Goal: Task Accomplishment & Management: Use online tool/utility

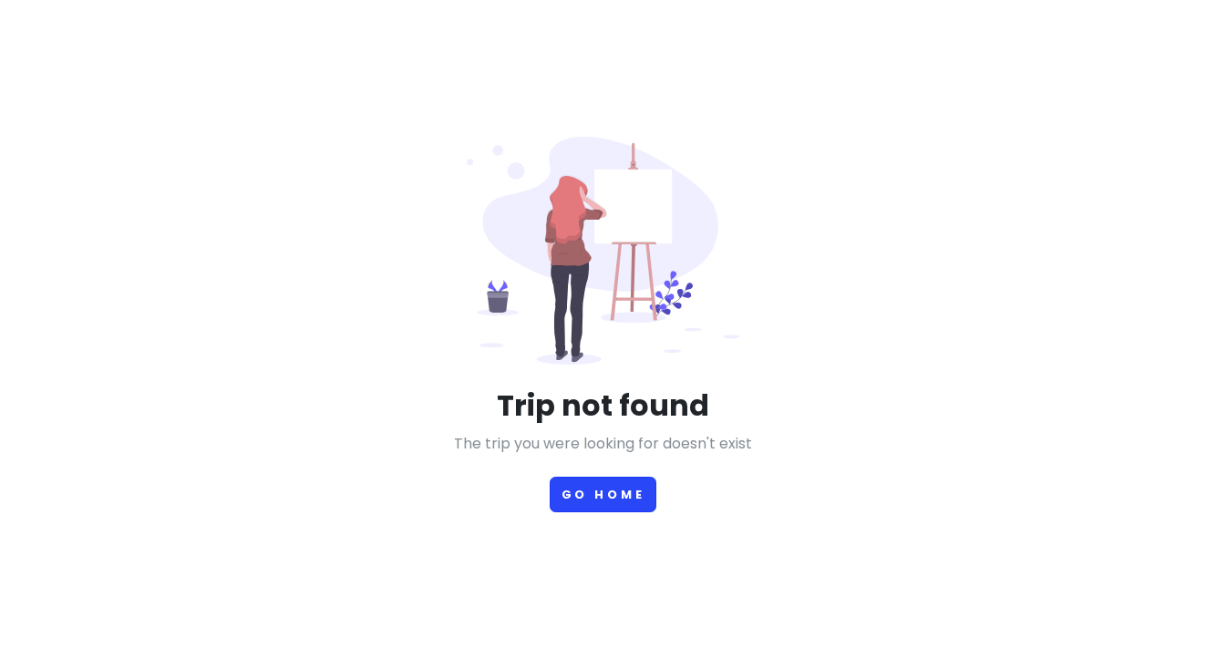
click at [582, 495] on button "Go Home" at bounding box center [604, 495] width 108 height 36
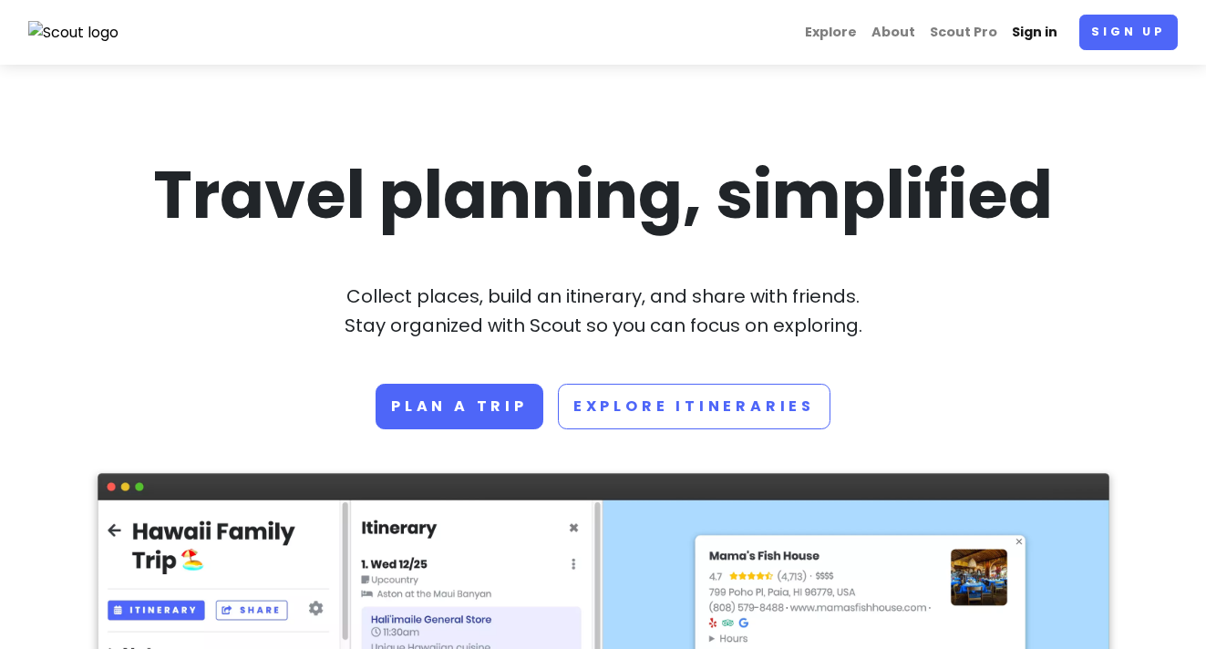
click at [1029, 28] on link "Sign in" at bounding box center [1034, 33] width 60 height 36
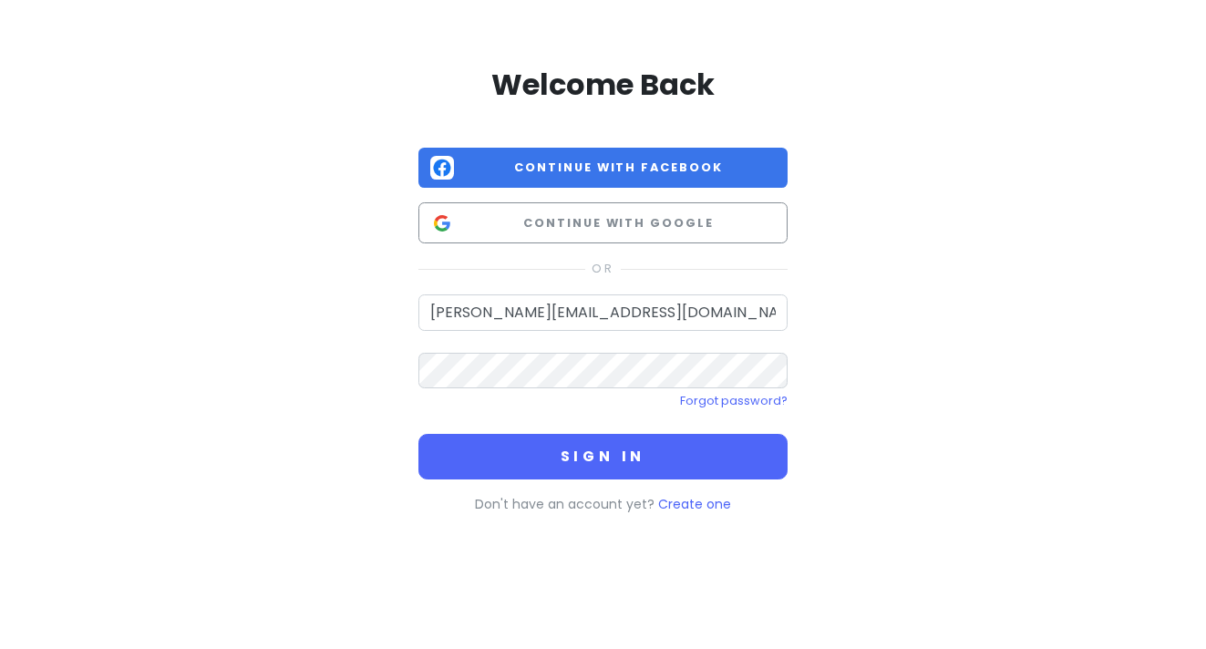
type input "barb.davpete@gmail.com"
click at [602, 455] on button "Sign in" at bounding box center [602, 457] width 369 height 46
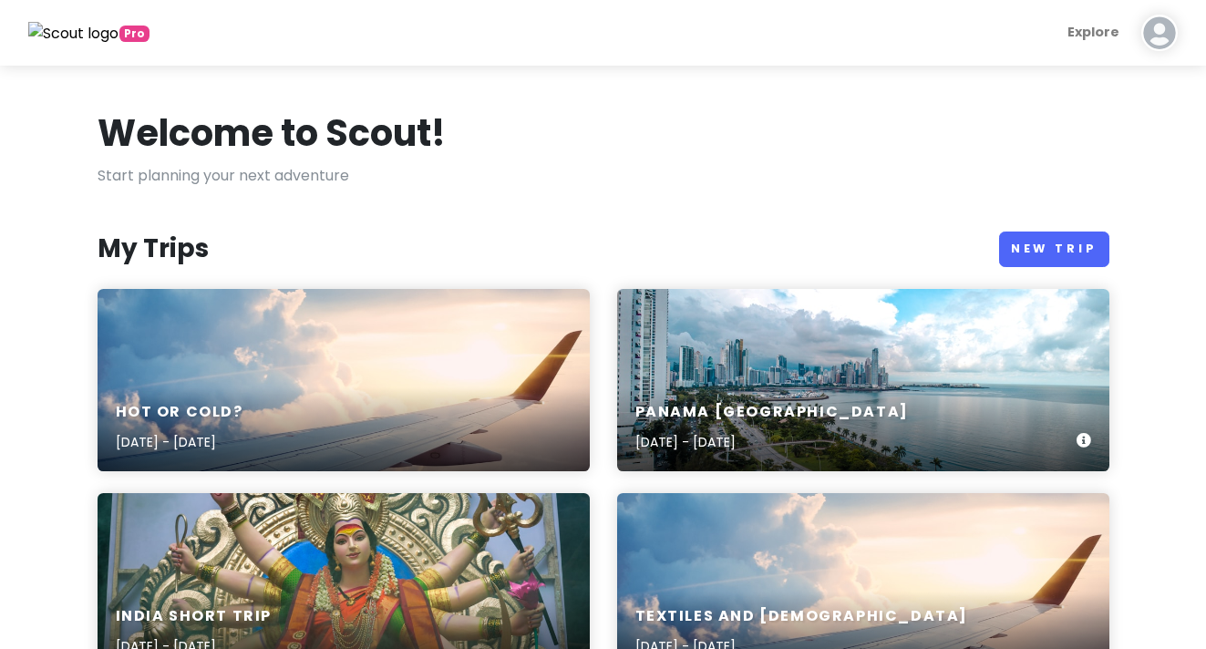
click at [784, 356] on div "Panama Costa Rica Nov 7, 2025 - Nov 23, 2025" at bounding box center [863, 380] width 492 height 182
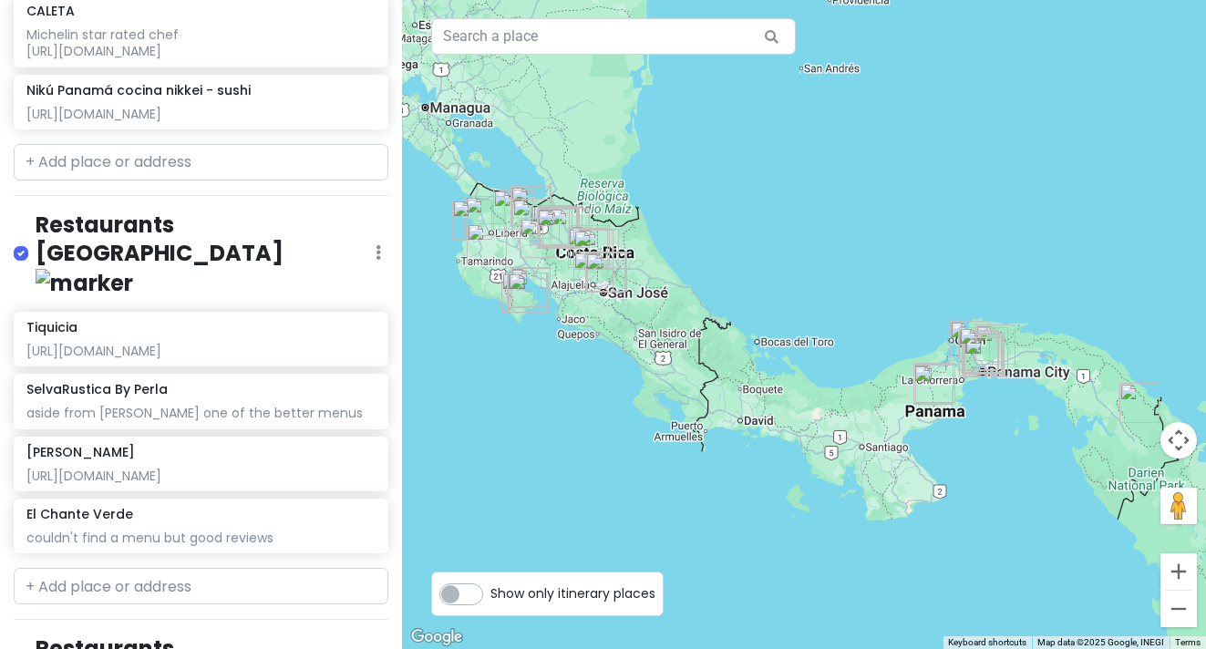
scroll to position [7117, 0]
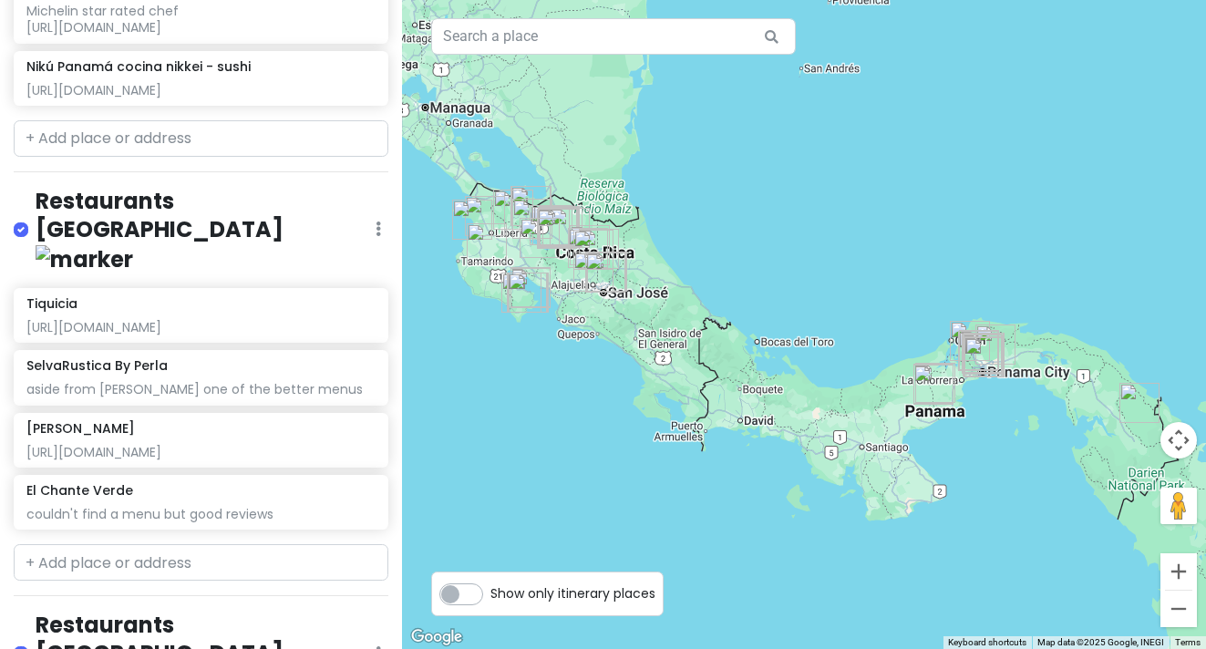
click at [180, 236] on h4 "Restaurants [GEOGRAPHIC_DATA]" at bounding box center [206, 230] width 340 height 87
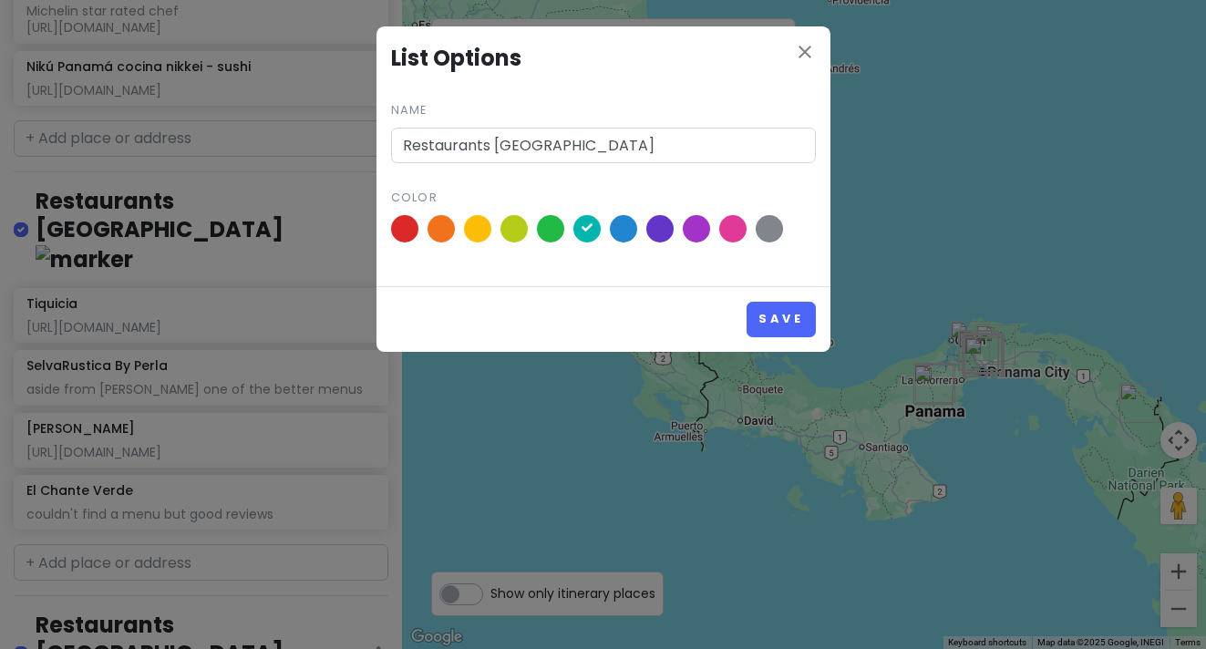
click at [160, 207] on div "close List Options Name Restaurants La Fortuna Color Save" at bounding box center [603, 324] width 1206 height 649
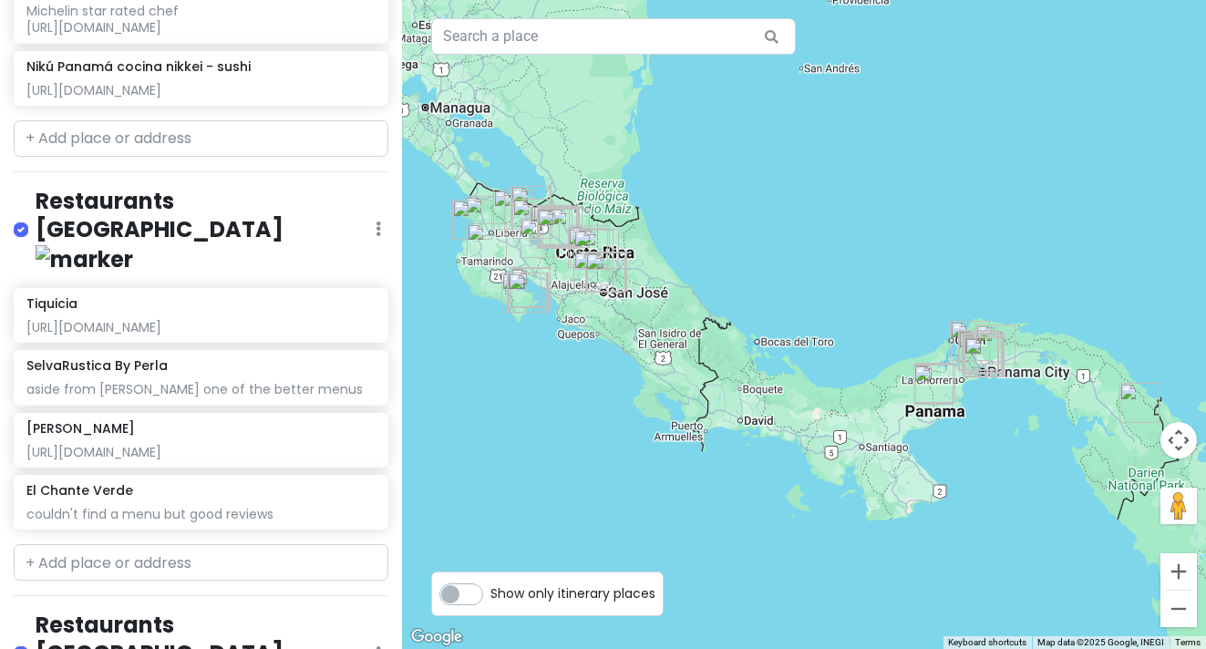
click at [376, 233] on icon at bounding box center [378, 228] width 5 height 15
click at [214, 211] on div "Panama Costa Rica Private Change Dates Make a Copy Delete Trip Give Feedback 💡 …" at bounding box center [201, 324] width 402 height 649
click at [121, 234] on h4 "Restaurants [GEOGRAPHIC_DATA]" at bounding box center [206, 230] width 340 height 87
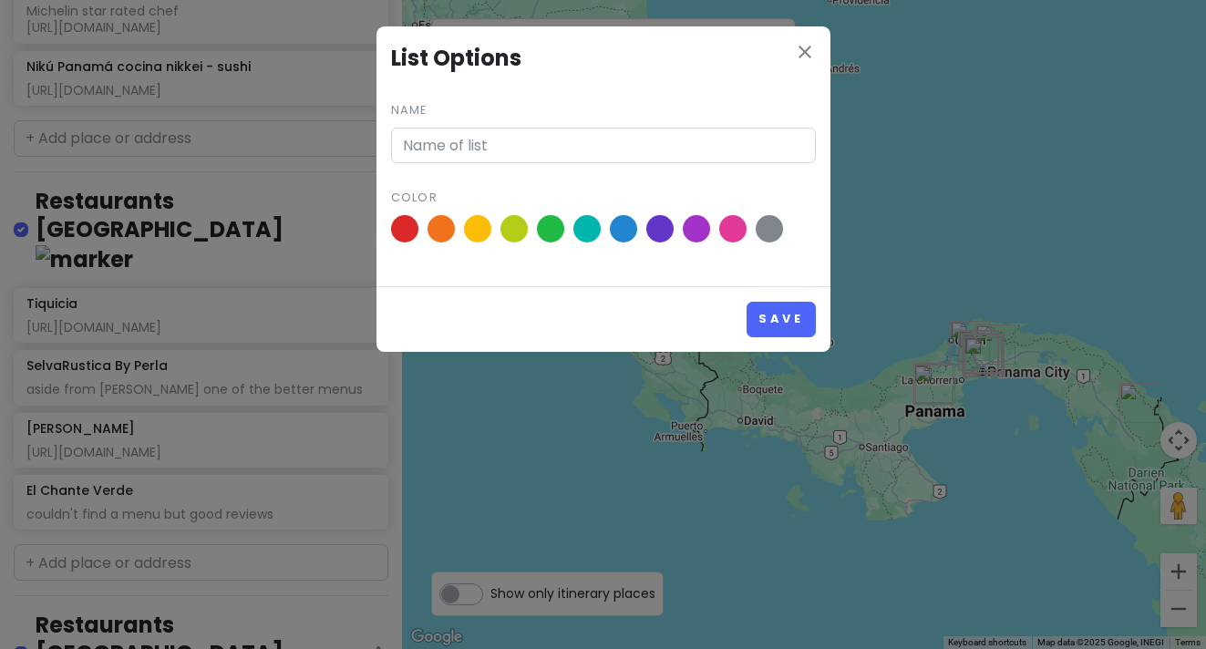
type input "Restaurants [GEOGRAPHIC_DATA]"
click at [802, 51] on icon "close" at bounding box center [805, 52] width 22 height 22
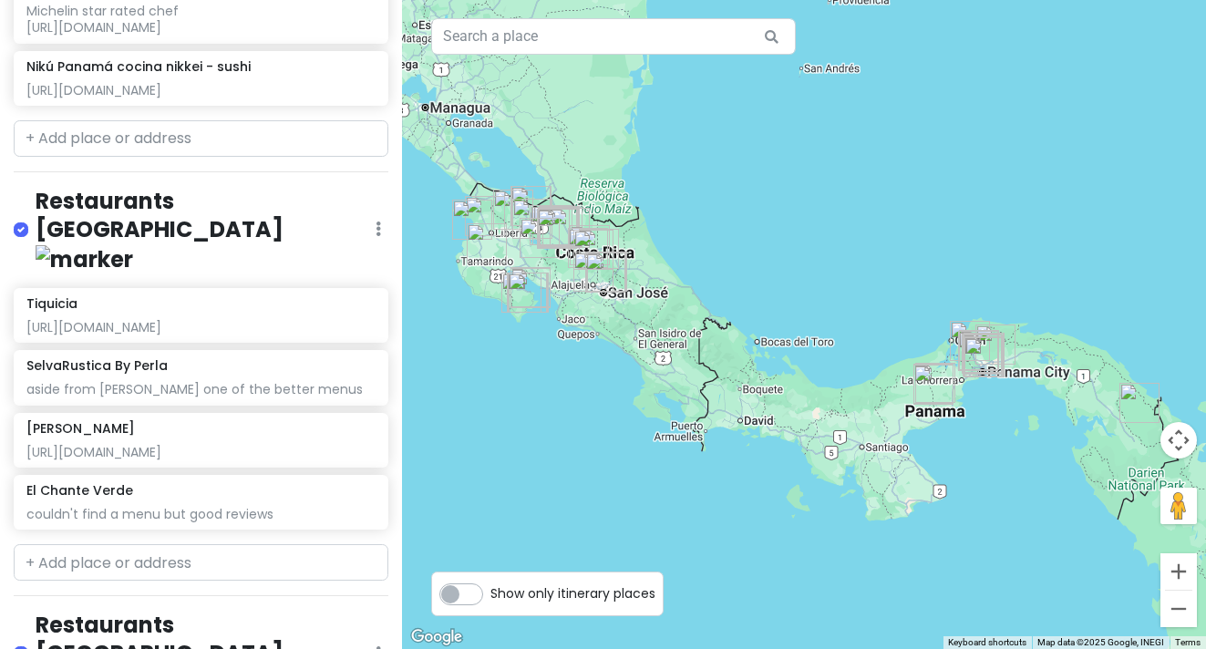
click at [234, 235] on h4 "Restaurants [GEOGRAPHIC_DATA]" at bounding box center [206, 230] width 340 height 87
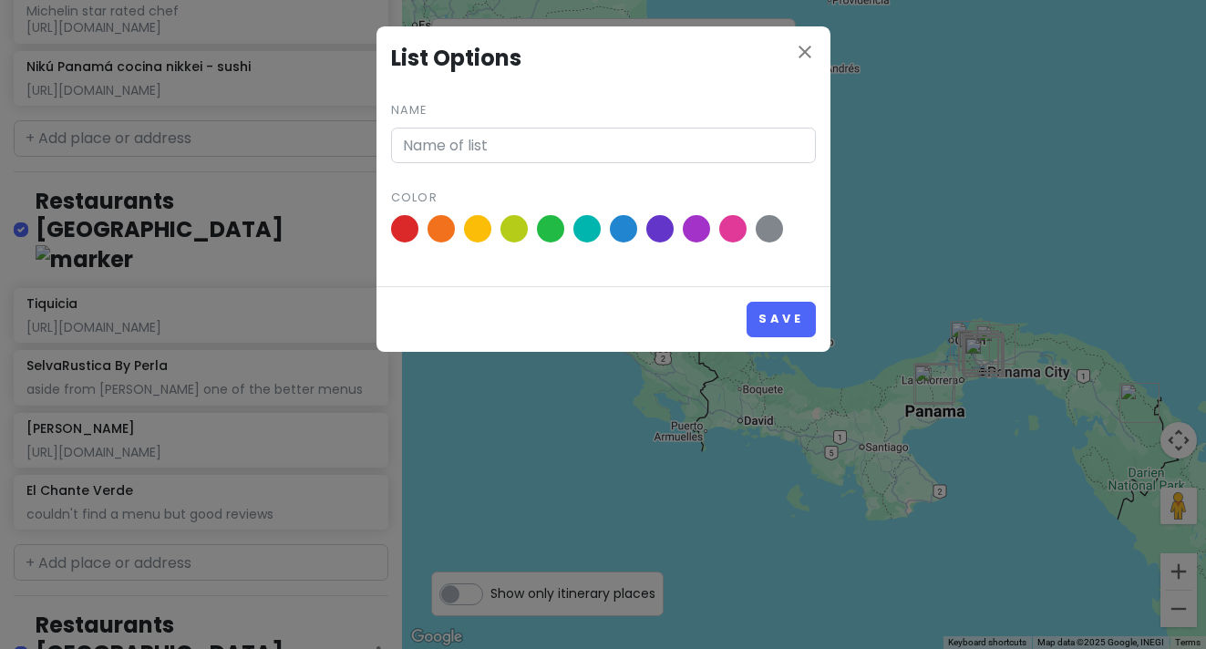
type input "Restaurants [GEOGRAPHIC_DATA]"
click at [804, 54] on icon "close" at bounding box center [805, 52] width 22 height 22
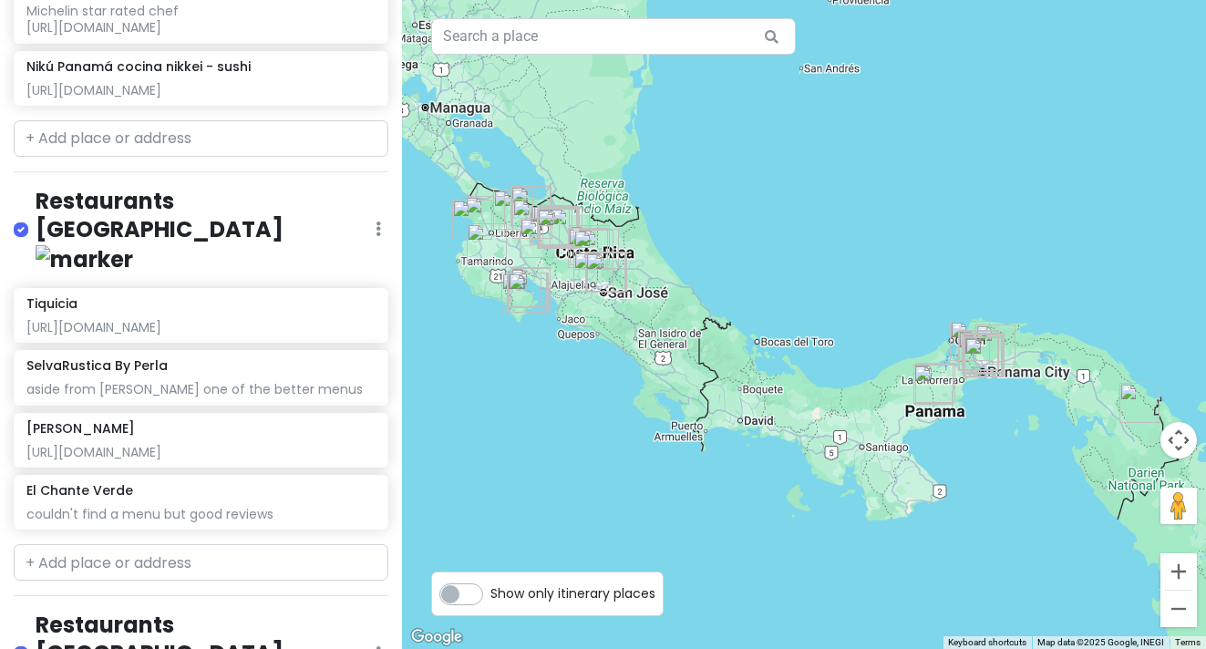
click at [376, 234] on icon at bounding box center [378, 228] width 5 height 15
click at [344, 217] on div "Panama Costa Rica Private Change Dates Make a Copy Delete Trip Give Feedback 💡 …" at bounding box center [201, 324] width 402 height 649
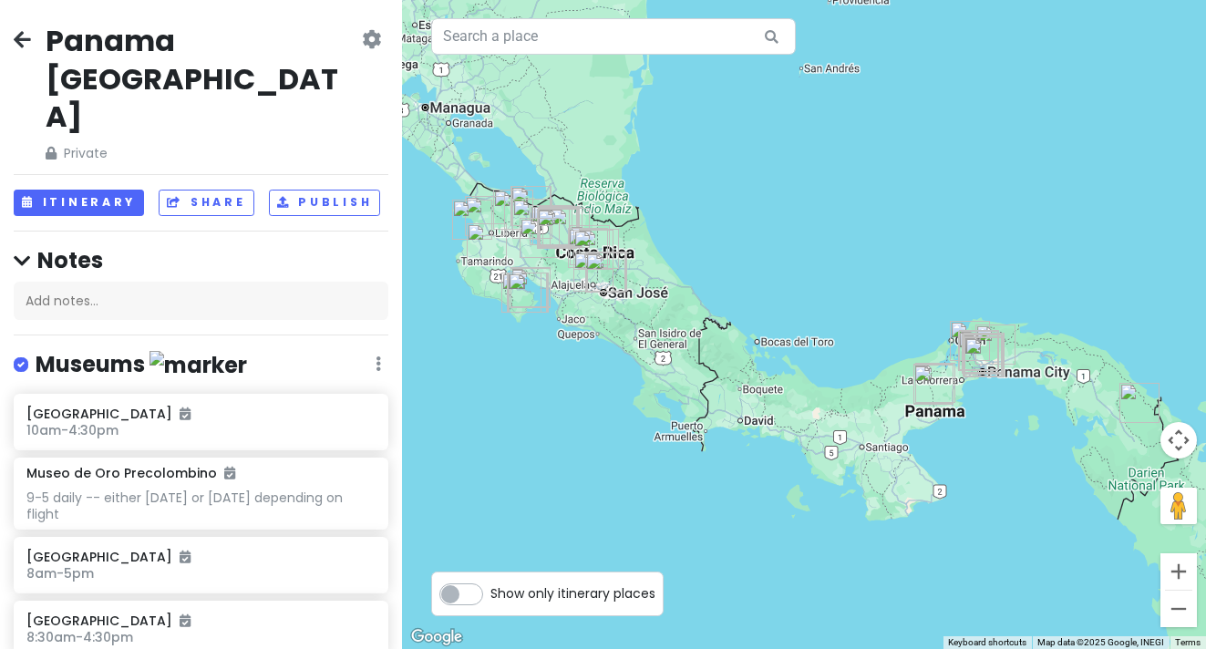
scroll to position [0, 0]
click at [201, 282] on div "Add notes..." at bounding box center [201, 301] width 375 height 38
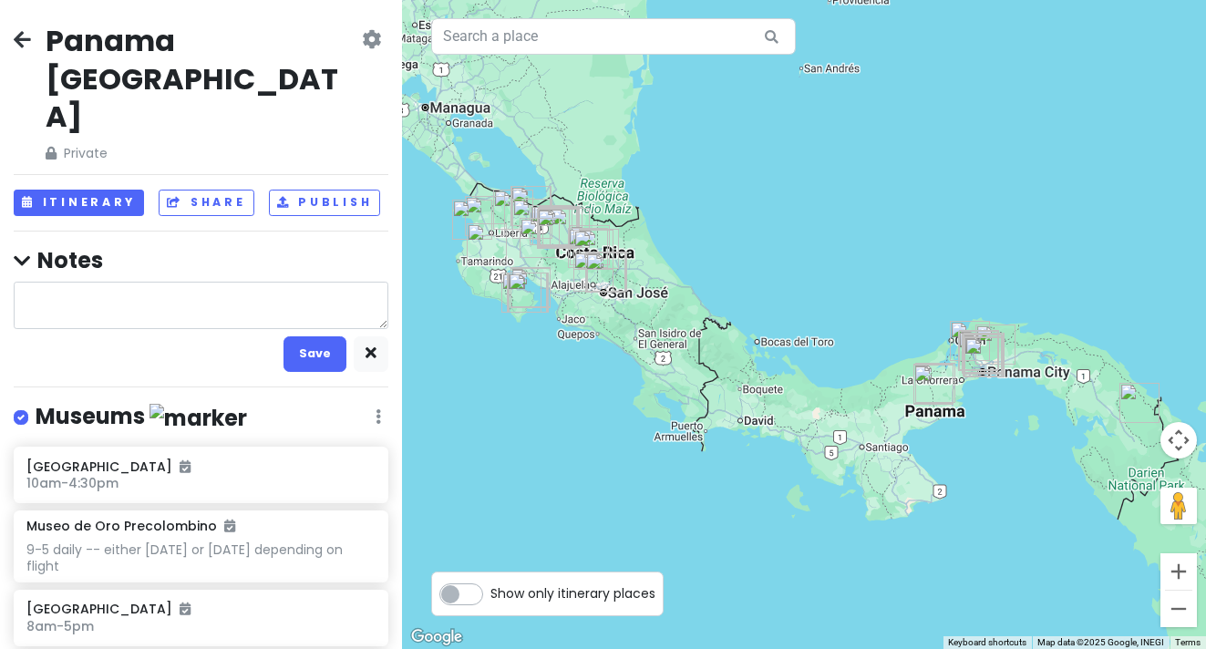
type textarea "x"
type textarea "[URL][DOMAIN_NAME]"
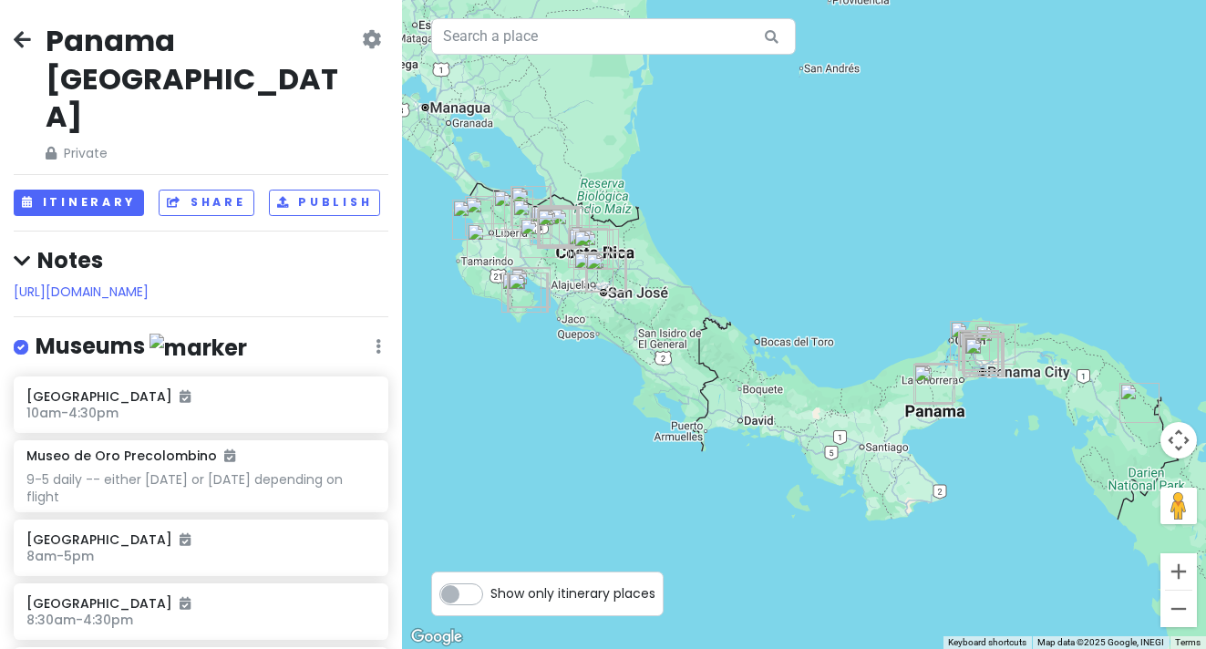
click at [931, 385] on img "Petroglifo Cariguana" at bounding box center [933, 385] width 40 height 40
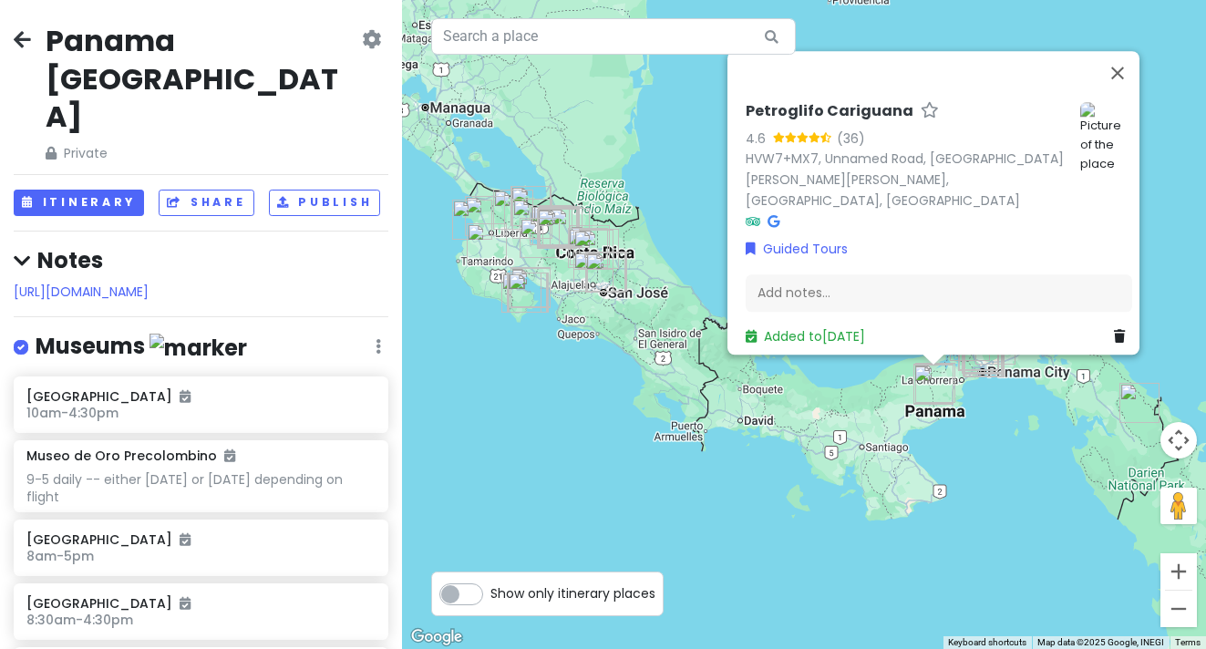
click at [1114, 331] on icon at bounding box center [1119, 337] width 11 height 13
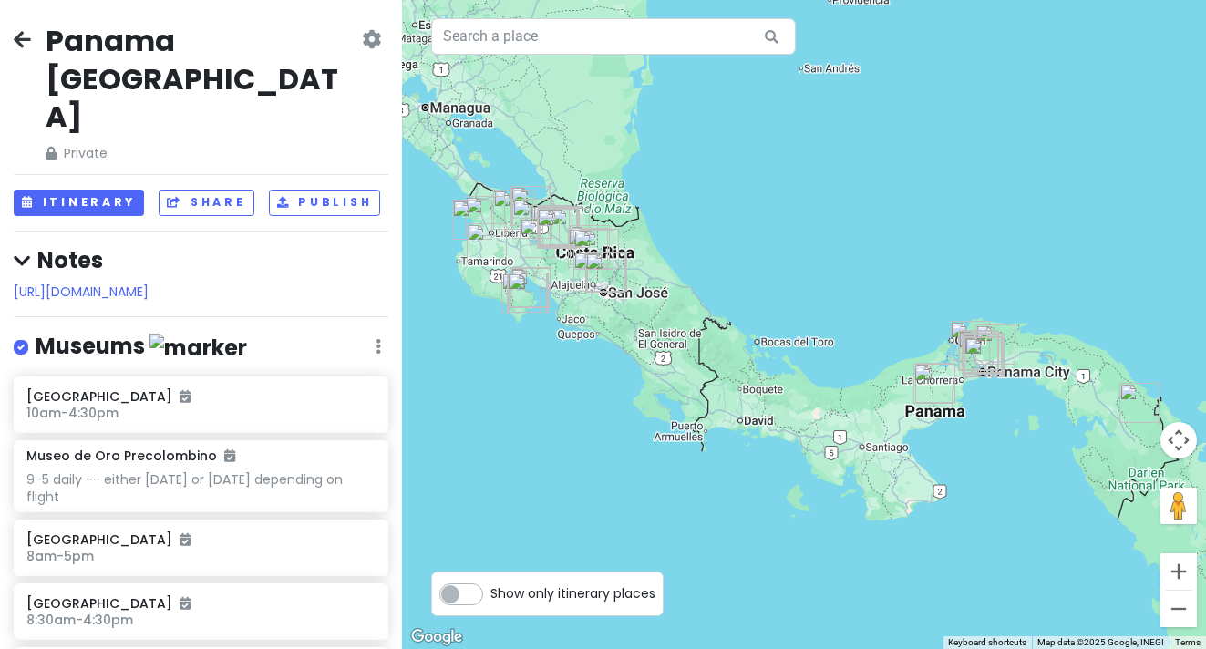
click at [925, 381] on img "El Valle de Antón" at bounding box center [933, 384] width 40 height 40
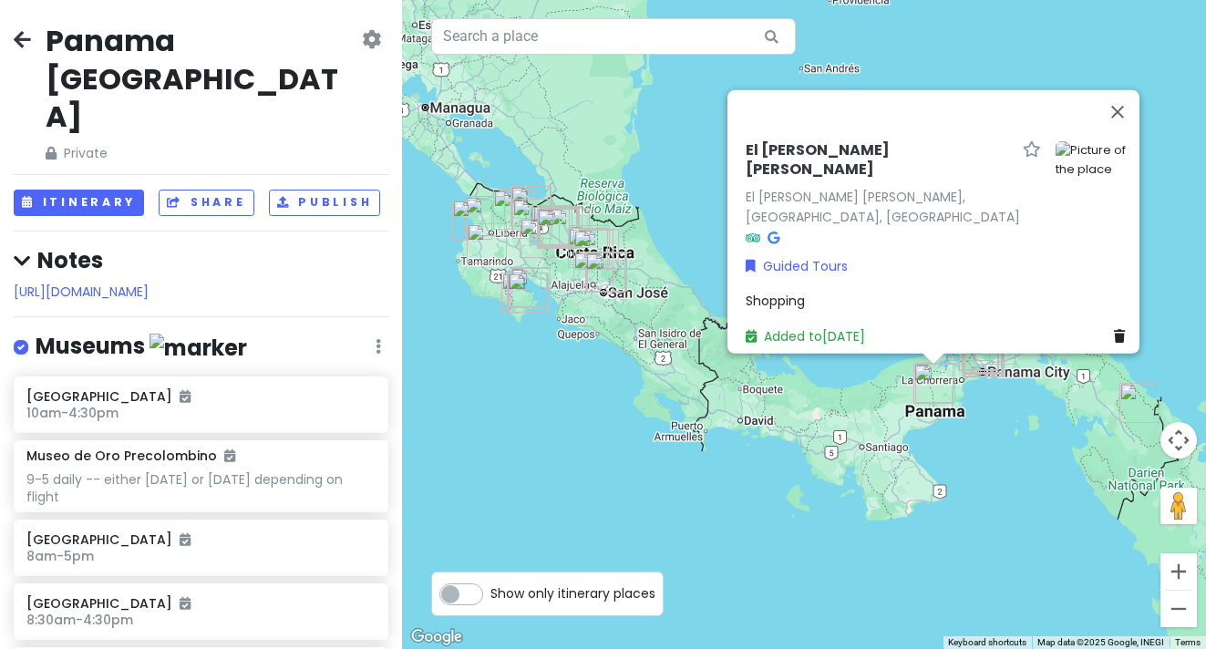
click at [978, 453] on div "El Valle de Antón El Valle de Antón, Coclé Province, Panama Guided Tours Shoppi…" at bounding box center [804, 324] width 804 height 649
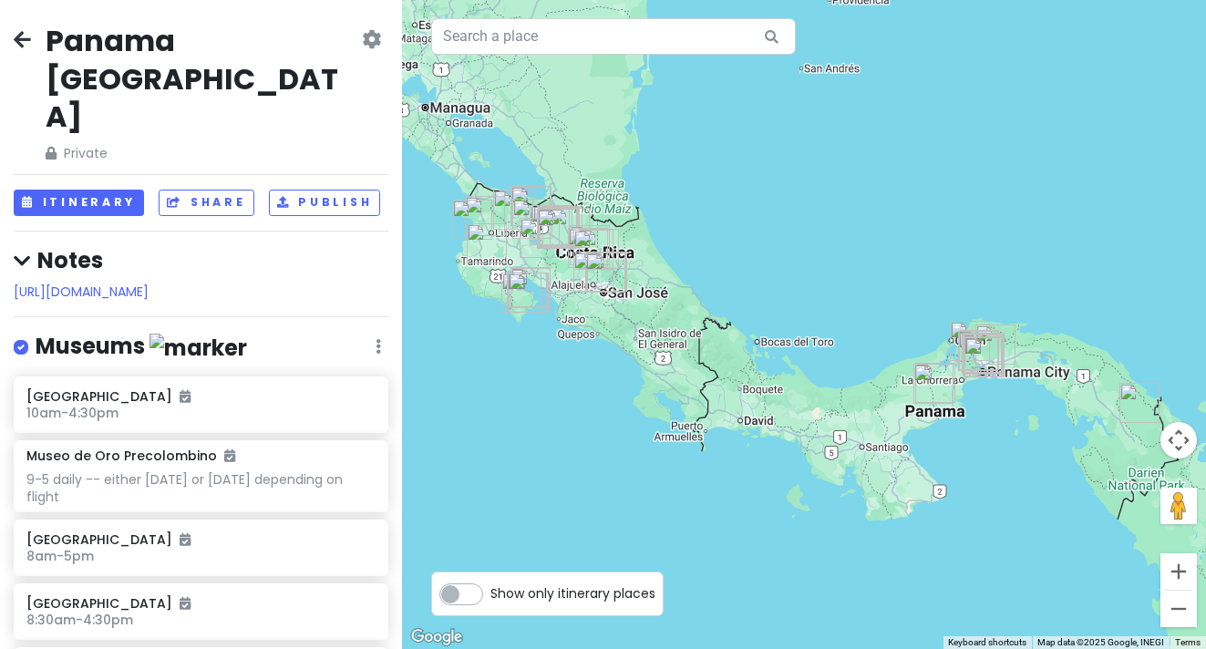
click at [1139, 398] on img "Emberá-Wounaan Comarca" at bounding box center [1139, 403] width 40 height 40
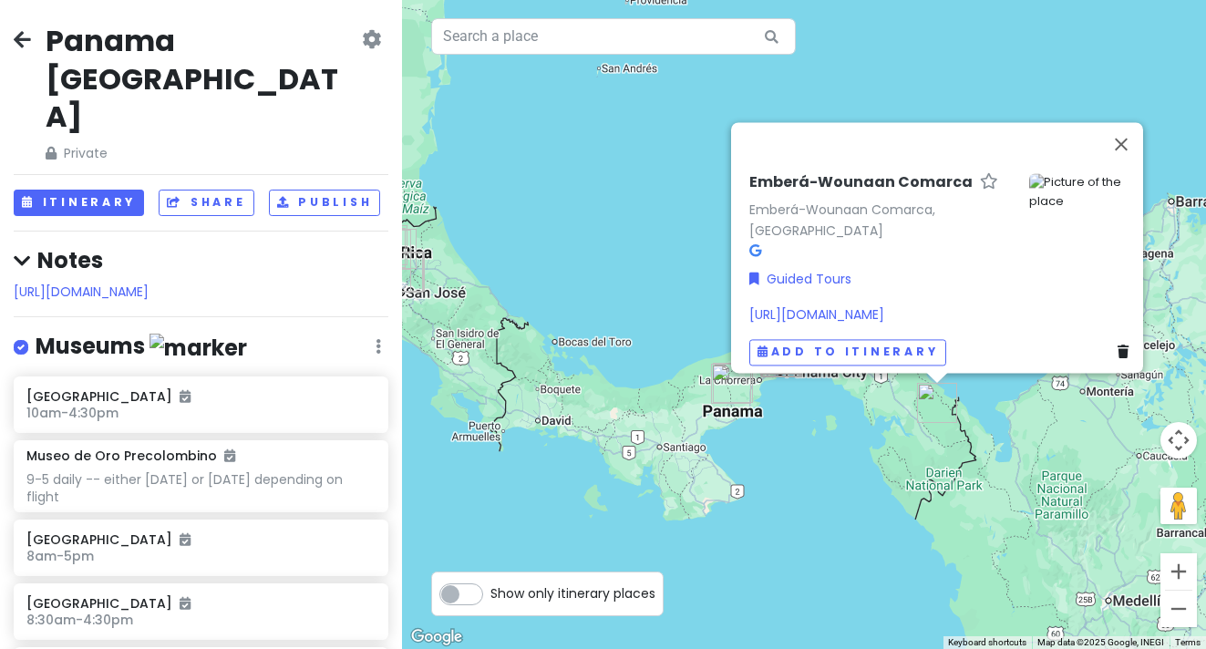
click at [1117, 346] on icon at bounding box center [1122, 352] width 11 height 13
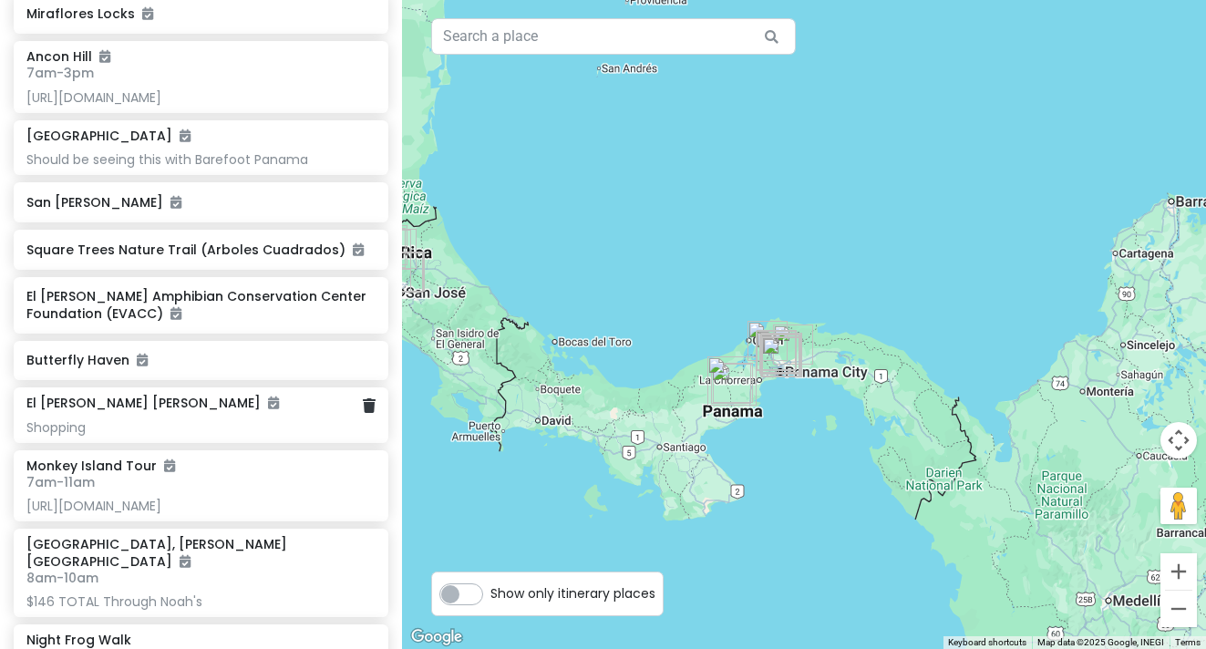
scroll to position [2370, 0]
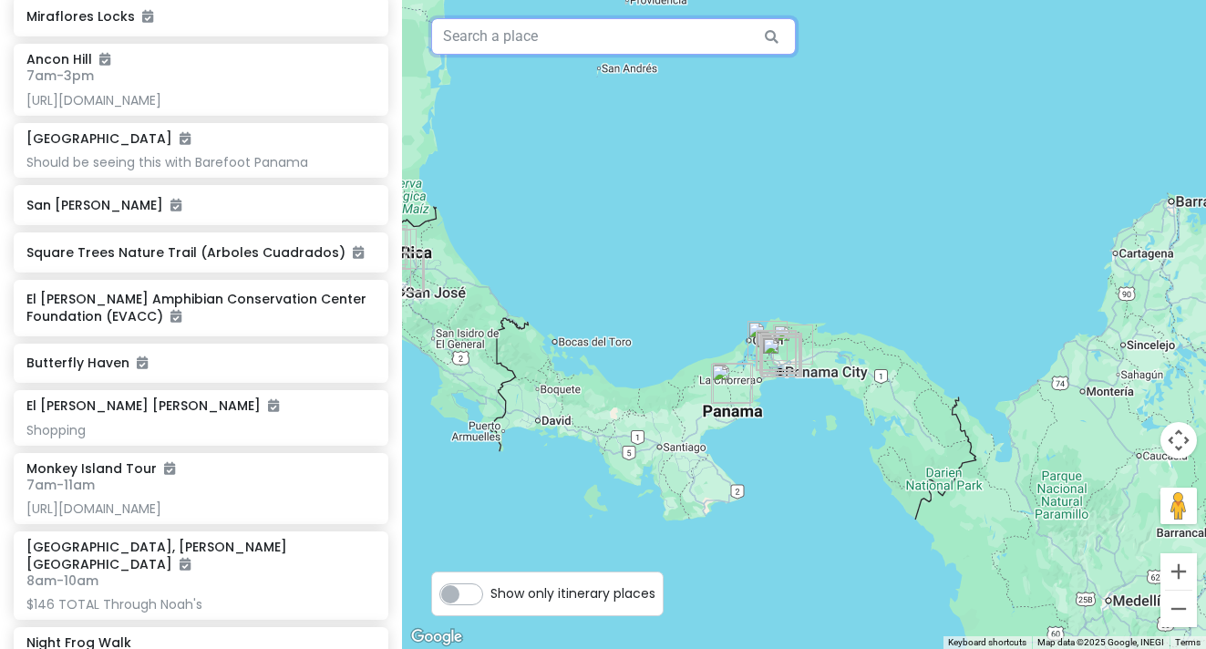
click at [508, 38] on input "text" at bounding box center [613, 36] width 365 height 36
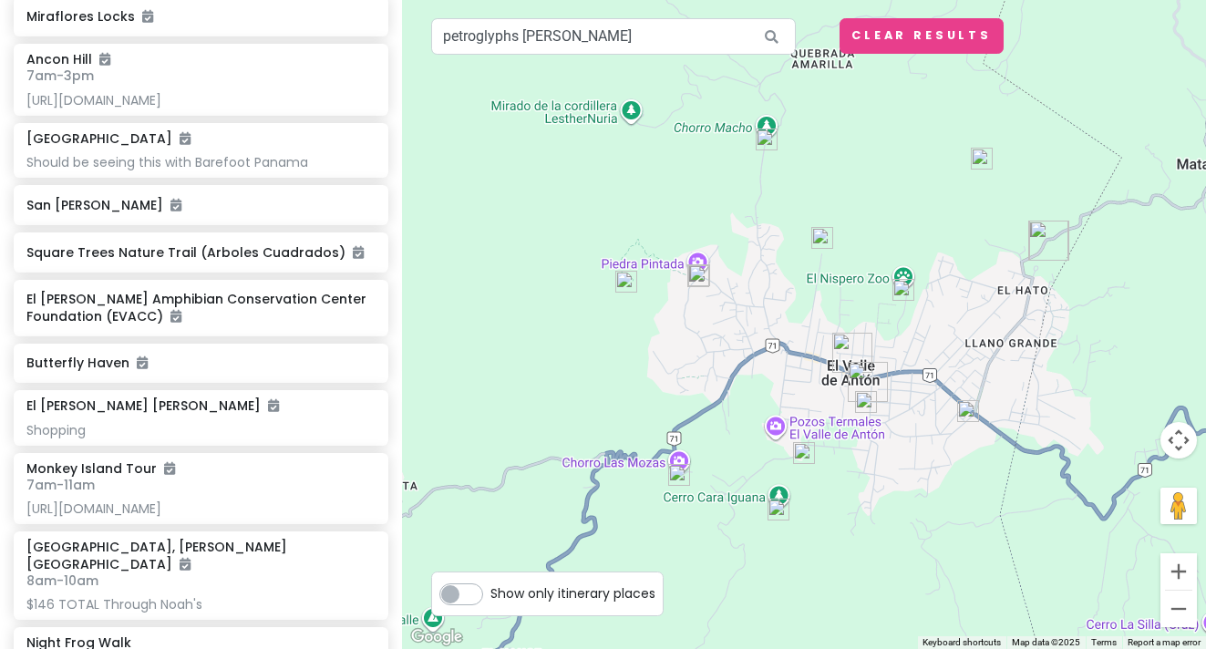
click at [698, 273] on img at bounding box center [699, 275] width 22 height 22
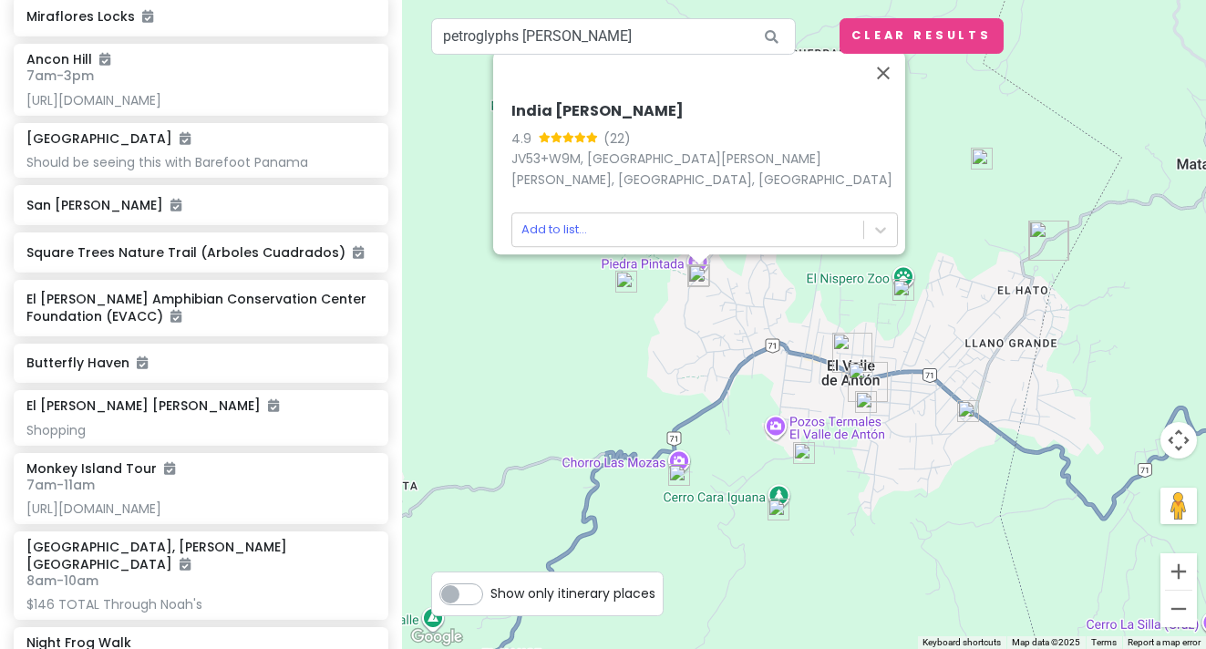
click at [628, 283] on img at bounding box center [626, 282] width 22 height 22
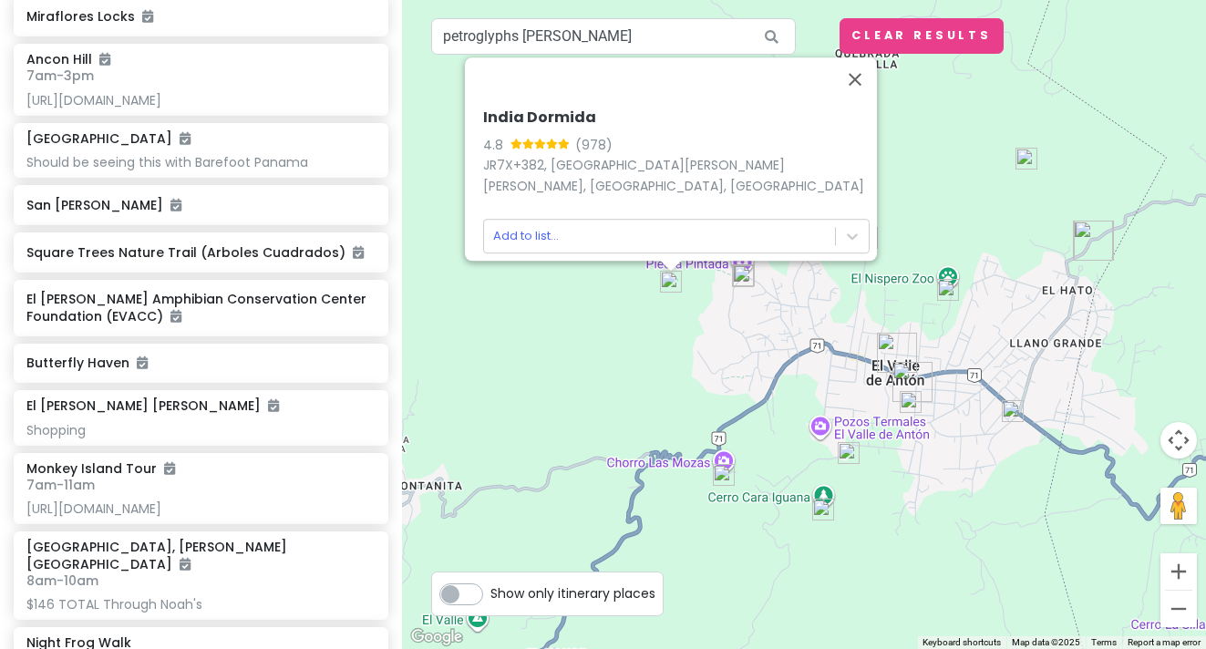
click at [805, 310] on div "India Dormida 4.8 (978) JR7X+382, El Valle de Antón, Coclé Province, Panama Add…" at bounding box center [804, 324] width 804 height 649
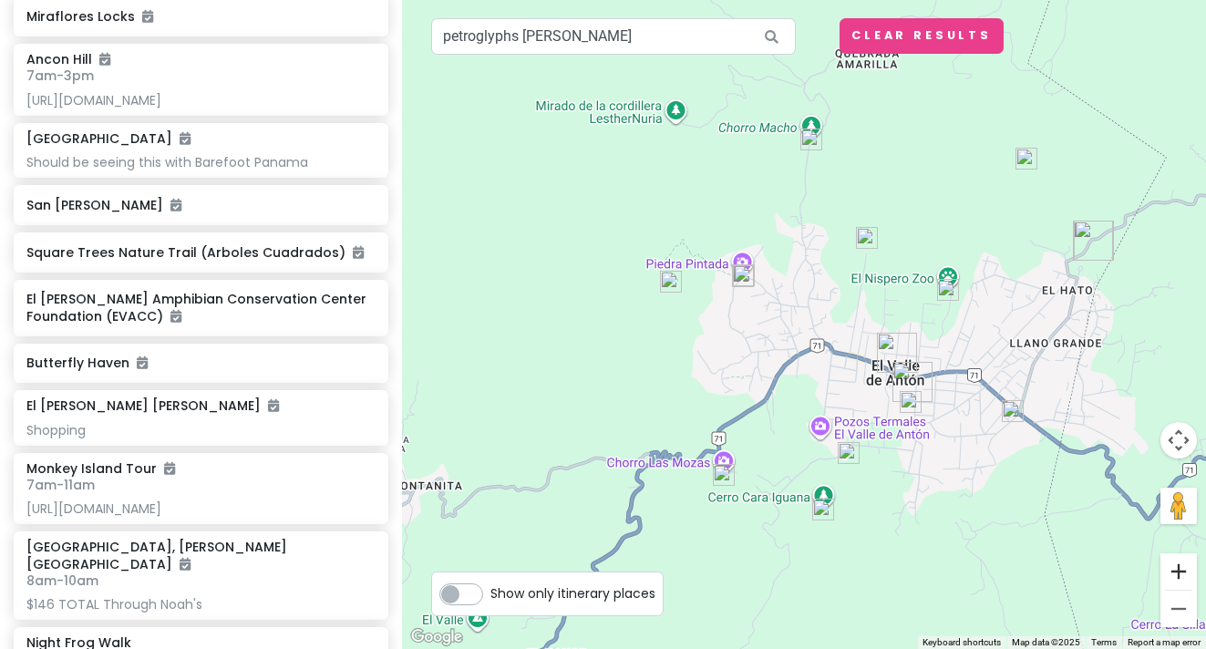
click at [1179, 570] on button "Zoom in" at bounding box center [1178, 571] width 36 height 36
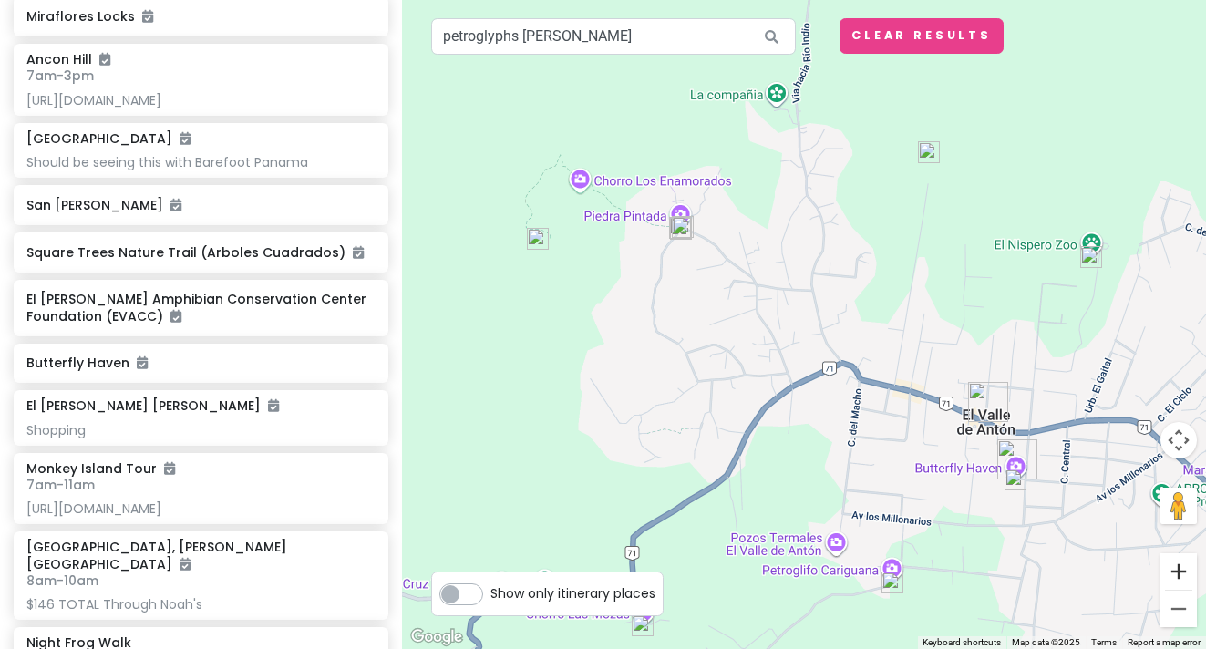
click at [1179, 570] on button "Zoom in" at bounding box center [1178, 571] width 36 height 36
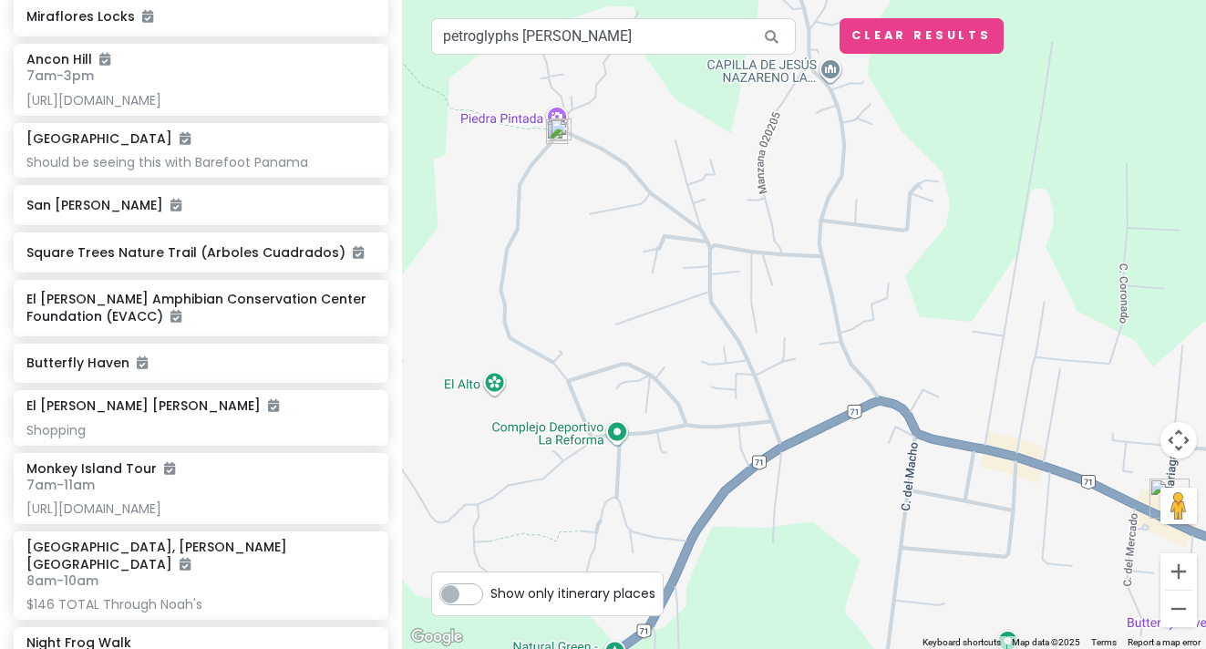
click at [551, 142] on img at bounding box center [557, 133] width 22 height 22
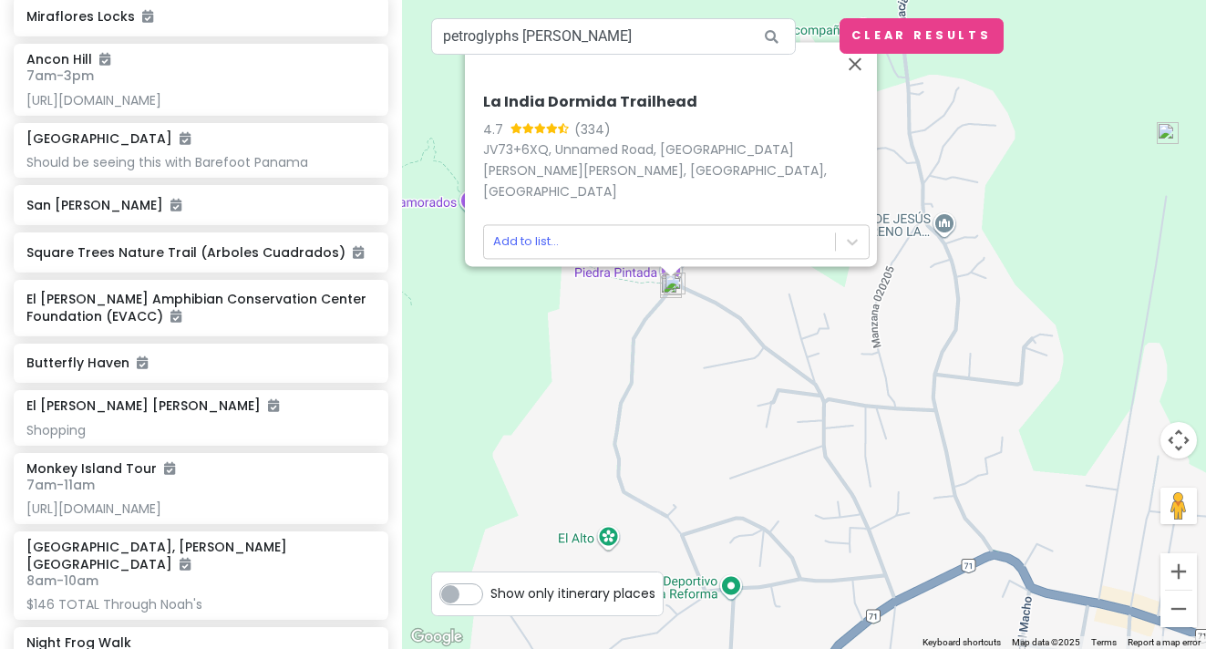
click at [622, 272] on div "La India Dormida Trailhead 4.7 (334) JV73+6XQ, Unnamed Road, El Valle de Antón,…" at bounding box center [804, 324] width 804 height 649
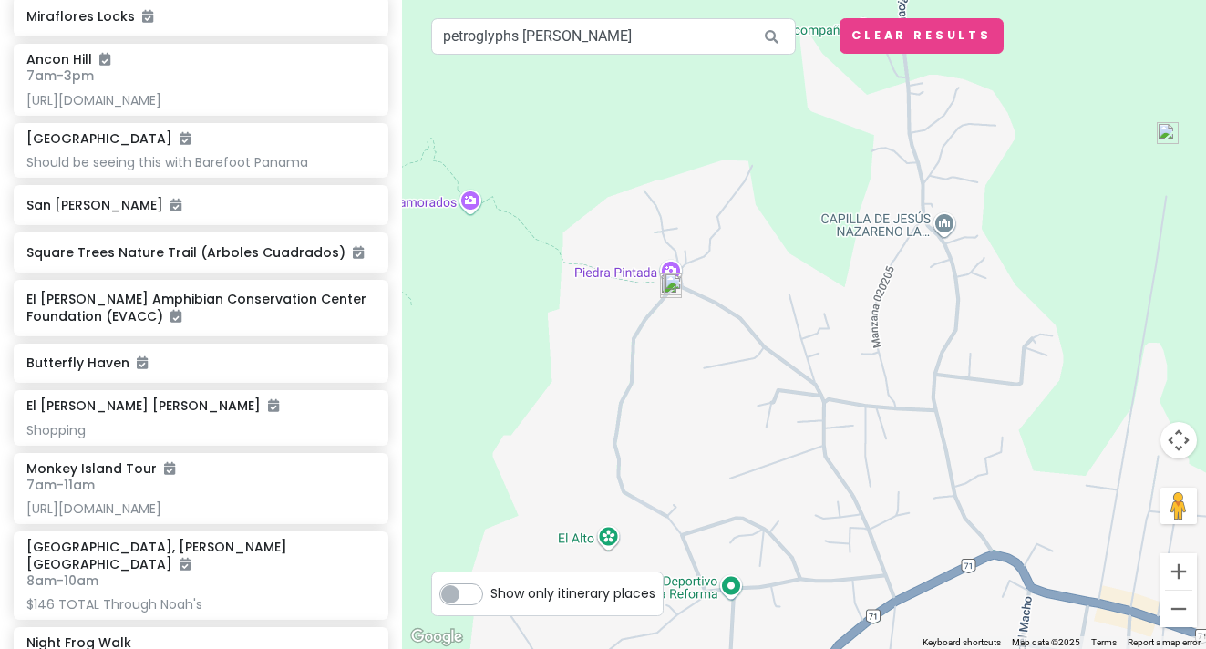
click at [622, 272] on div at bounding box center [804, 324] width 804 height 649
drag, startPoint x: 631, startPoint y: 36, endPoint x: 397, endPoint y: 22, distance: 233.7
click at [397, 22] on div "Panama Costa Rica Private Change Dates Make a Copy Delete Trip Give Feedback 💡 …" at bounding box center [603, 324] width 1206 height 649
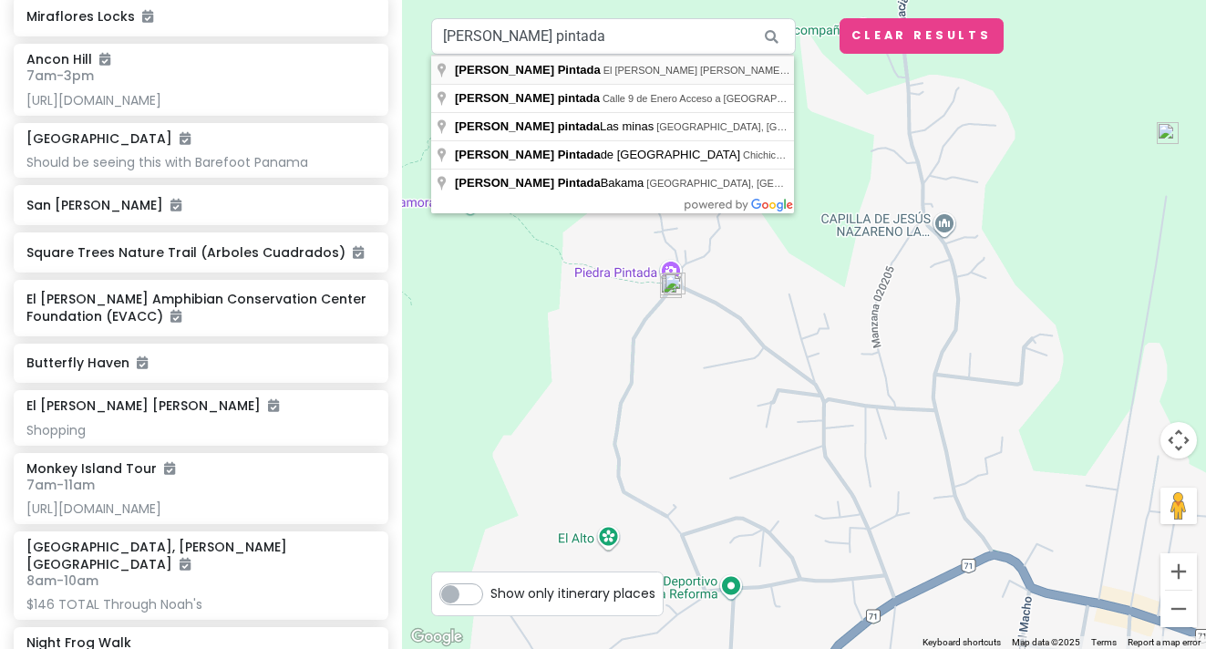
type input "Piedra Pintada, El Valle de Antón, Panama"
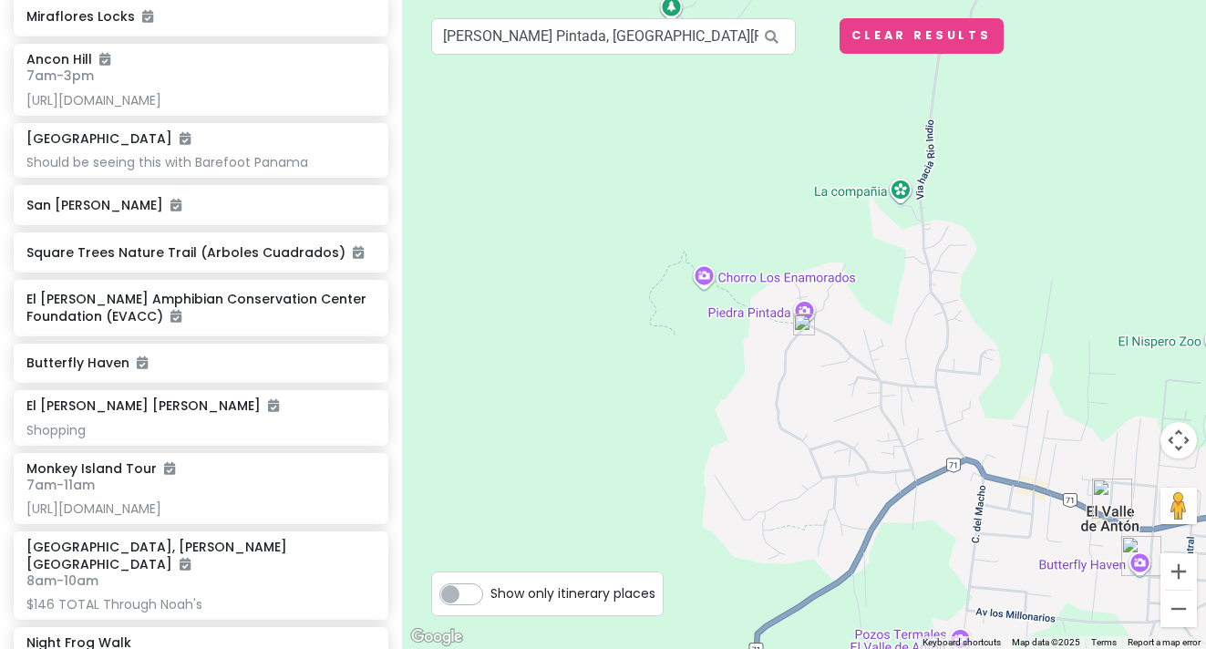
click at [802, 317] on img at bounding box center [804, 325] width 22 height 22
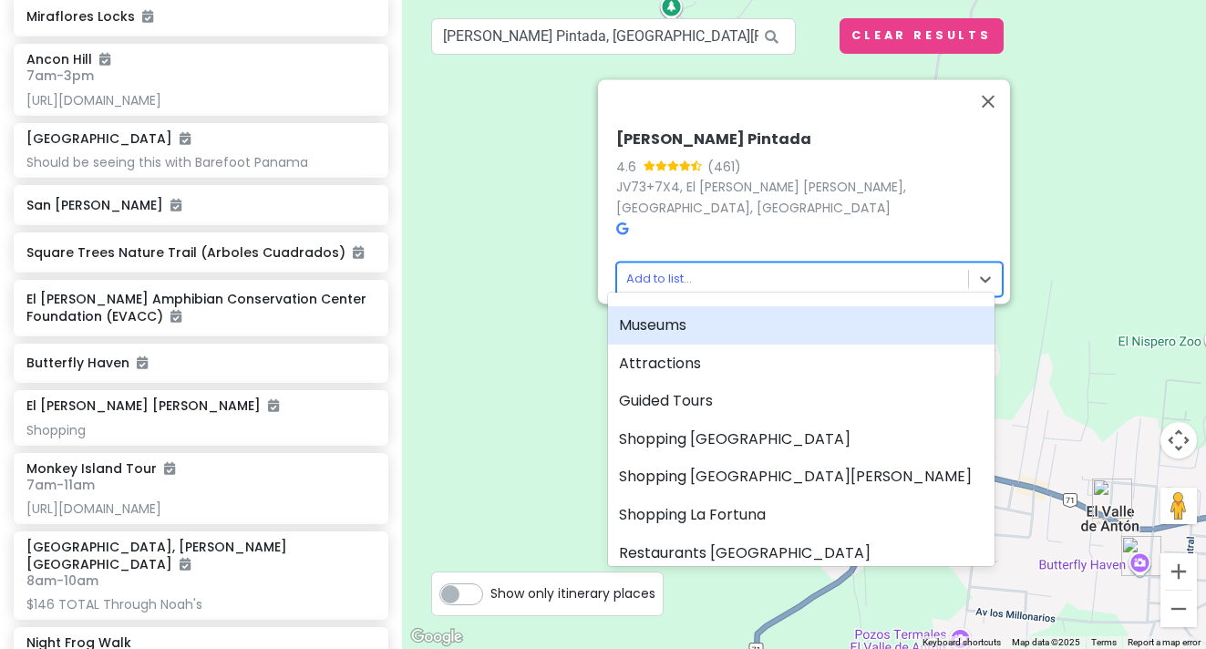
click at [646, 265] on body "Panama Costa Rica Private Change Dates Make a Copy Delete Trip Give Feedback 💡 …" at bounding box center [603, 324] width 1206 height 649
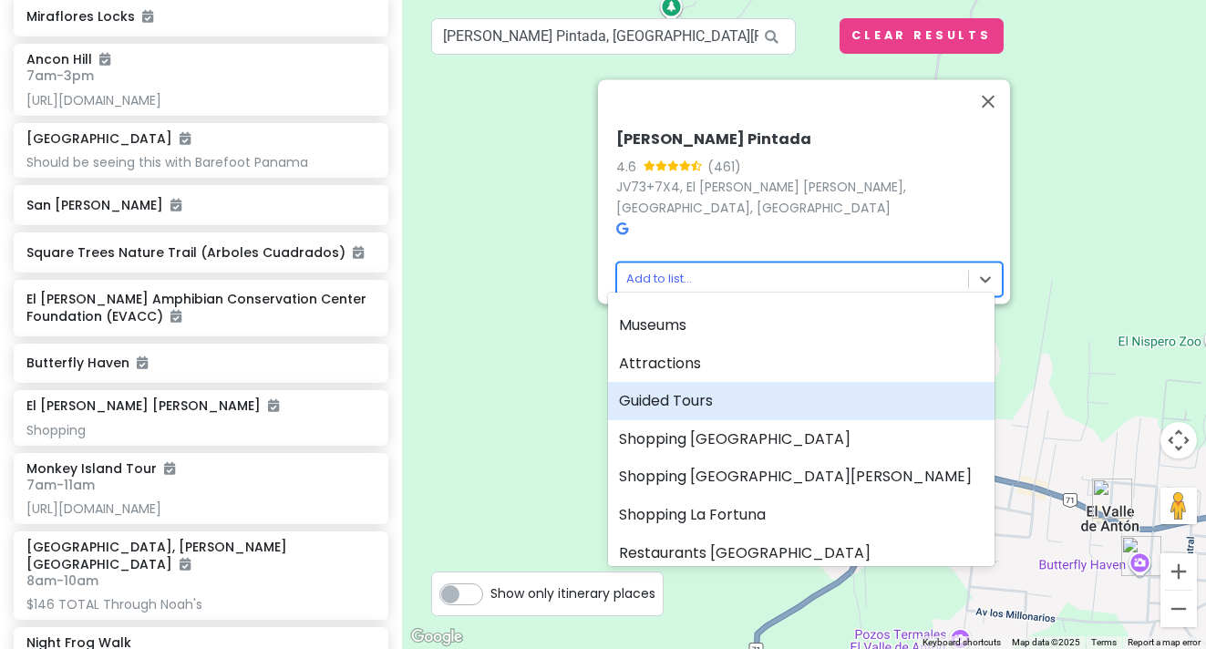
click at [664, 400] on div "Guided Tours" at bounding box center [801, 401] width 386 height 38
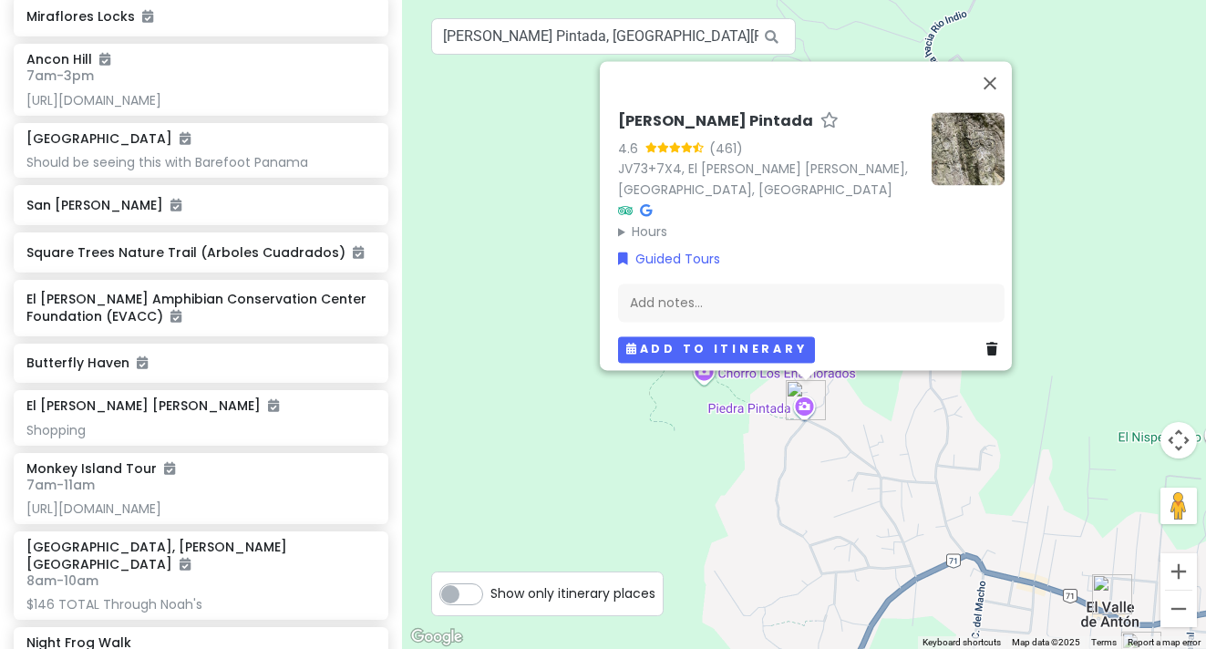
click at [659, 336] on button "Add to itinerary" at bounding box center [716, 349] width 197 height 26
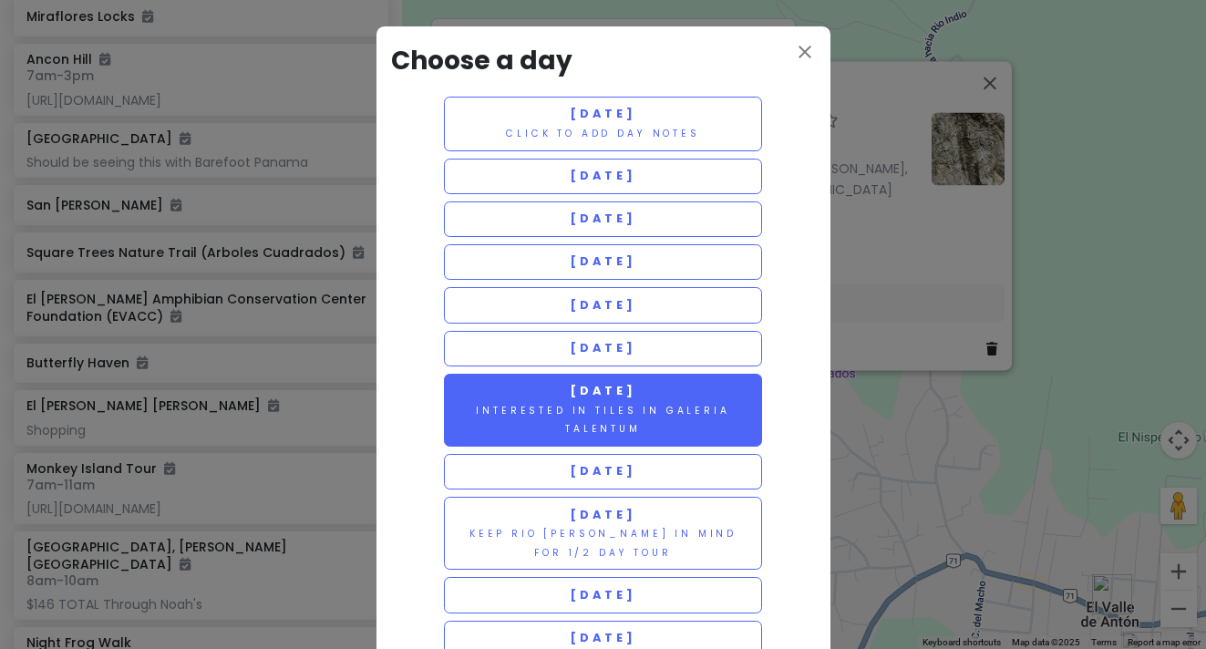
scroll to position [5, 0]
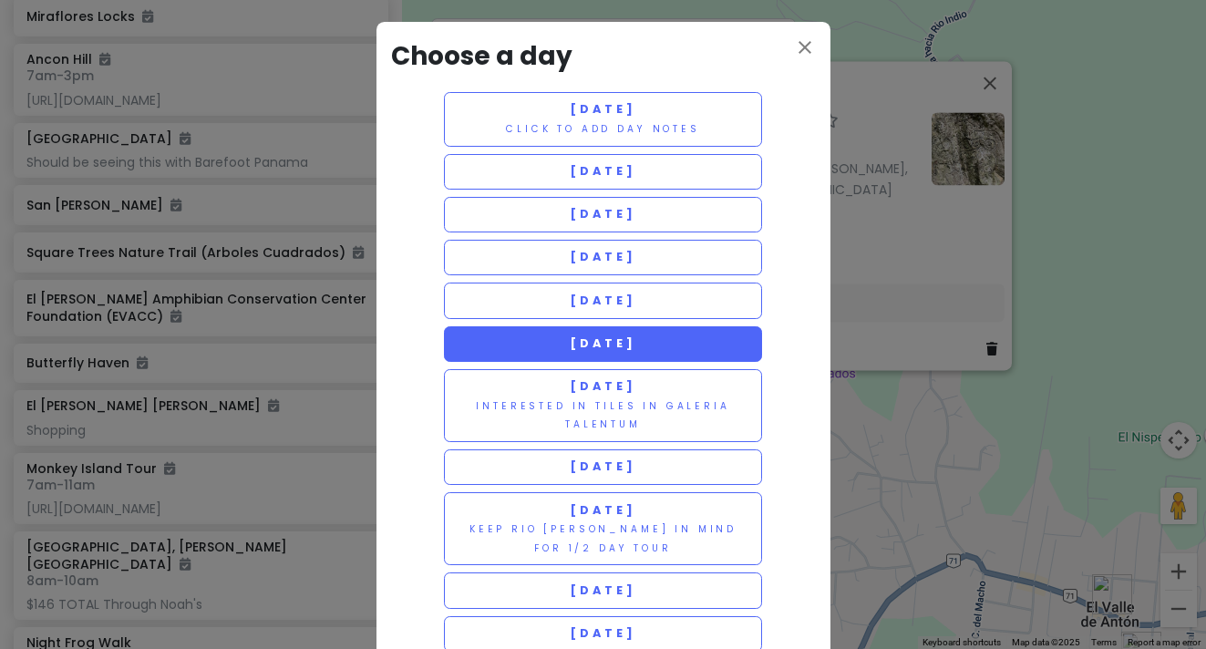
click at [584, 349] on button "[DATE]" at bounding box center [603, 344] width 319 height 36
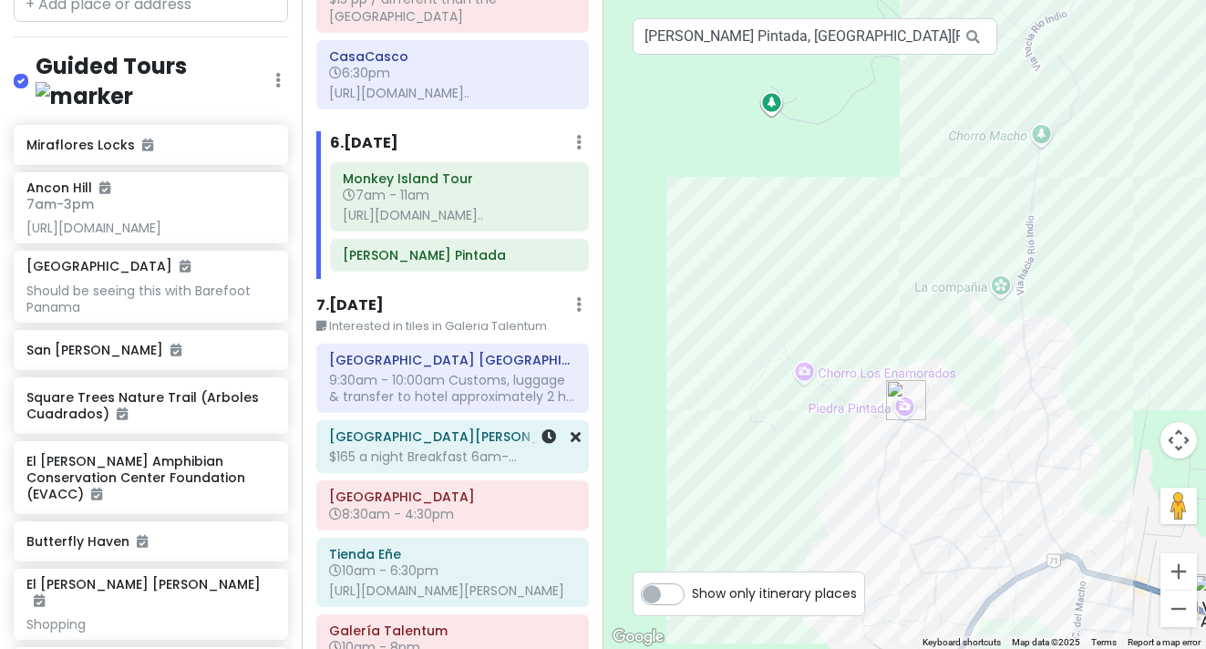
scroll to position [1680, 0]
click at [439, 225] on div "https://barefootpanama.com/panama-tours/day-tours/1-2-day..." at bounding box center [459, 217] width 233 height 16
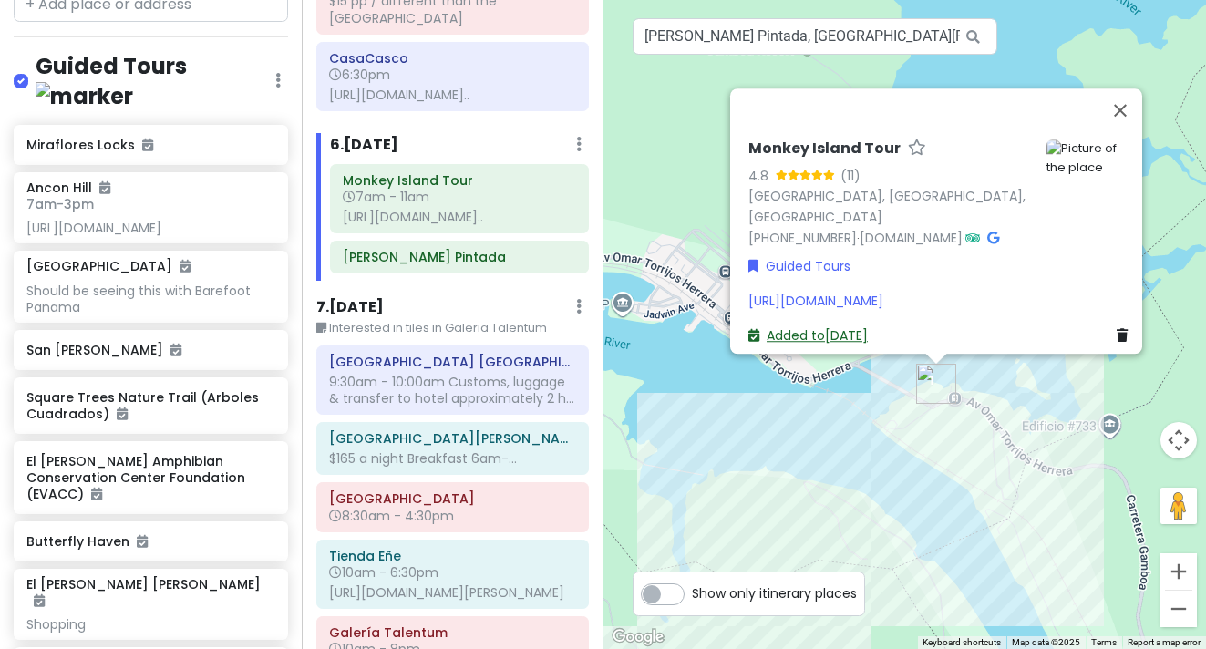
click at [805, 327] on link "Added to Wed 11/12" at bounding box center [807, 336] width 119 height 18
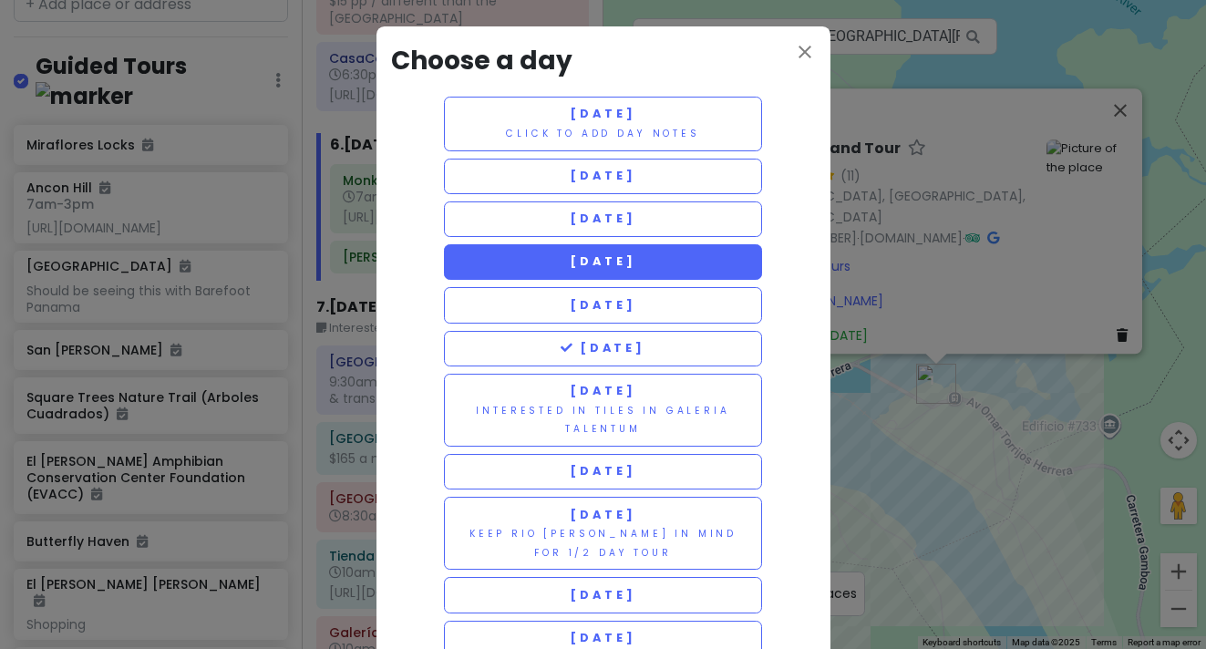
click at [617, 262] on span "[DATE]" at bounding box center [603, 260] width 66 height 15
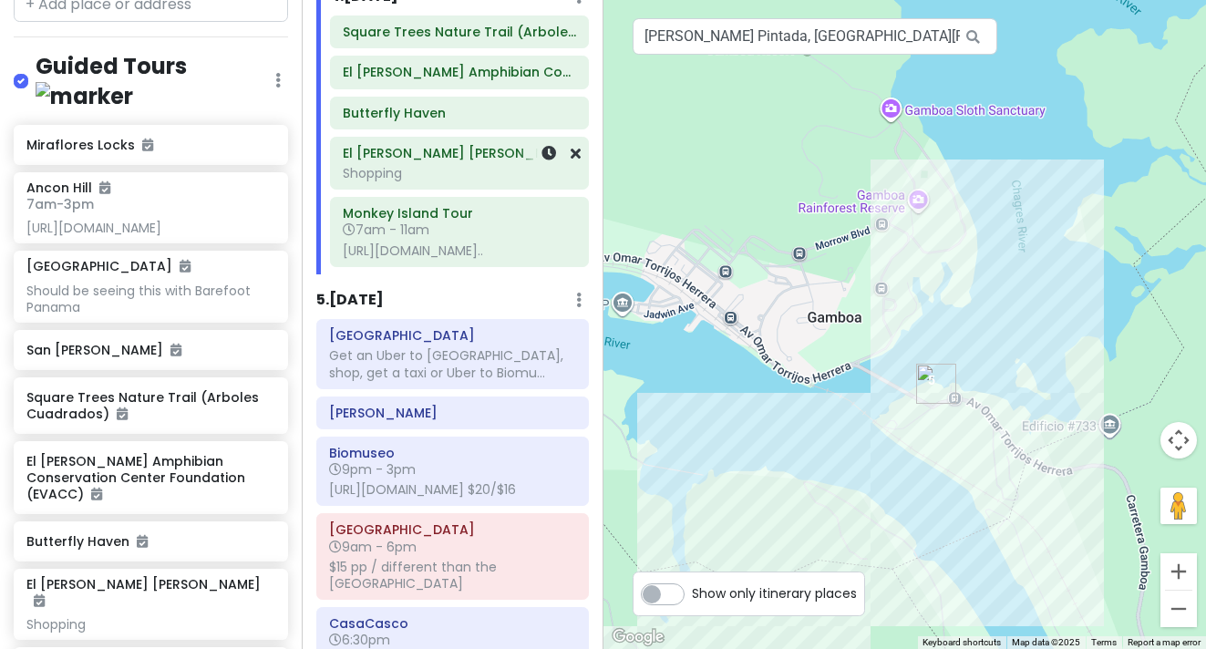
scroll to position [1177, 0]
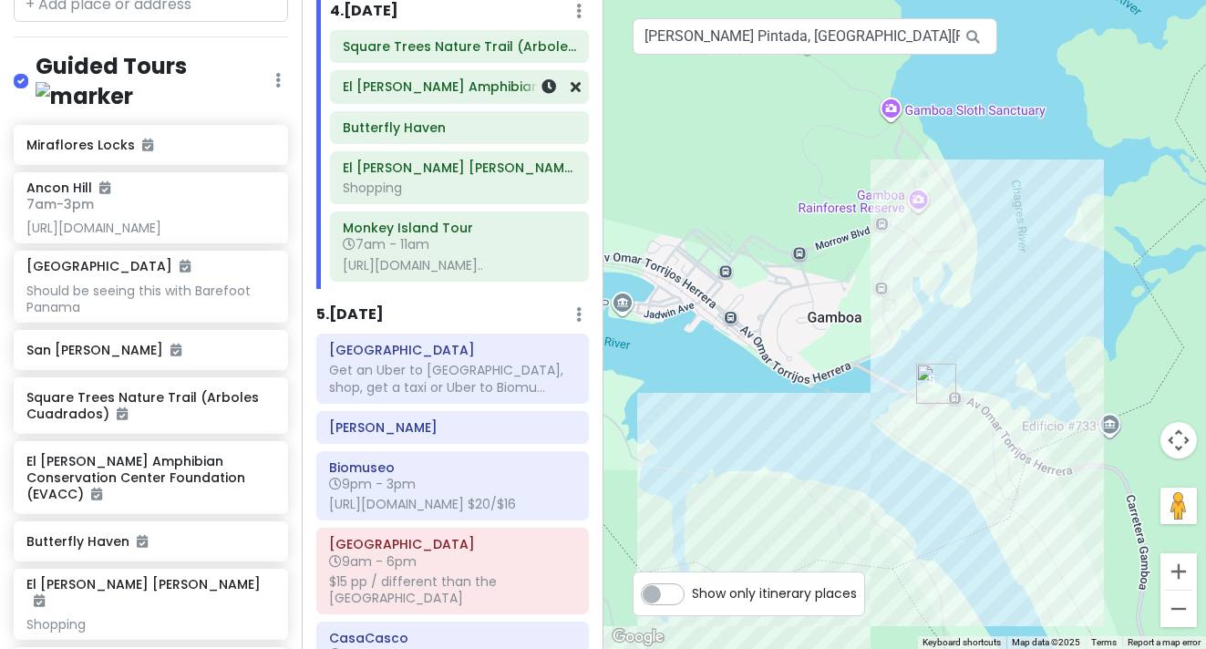
click at [365, 95] on h6 "El [PERSON_NAME] Amphibian Conservation Center Foundation (EVACC)" at bounding box center [459, 86] width 233 height 16
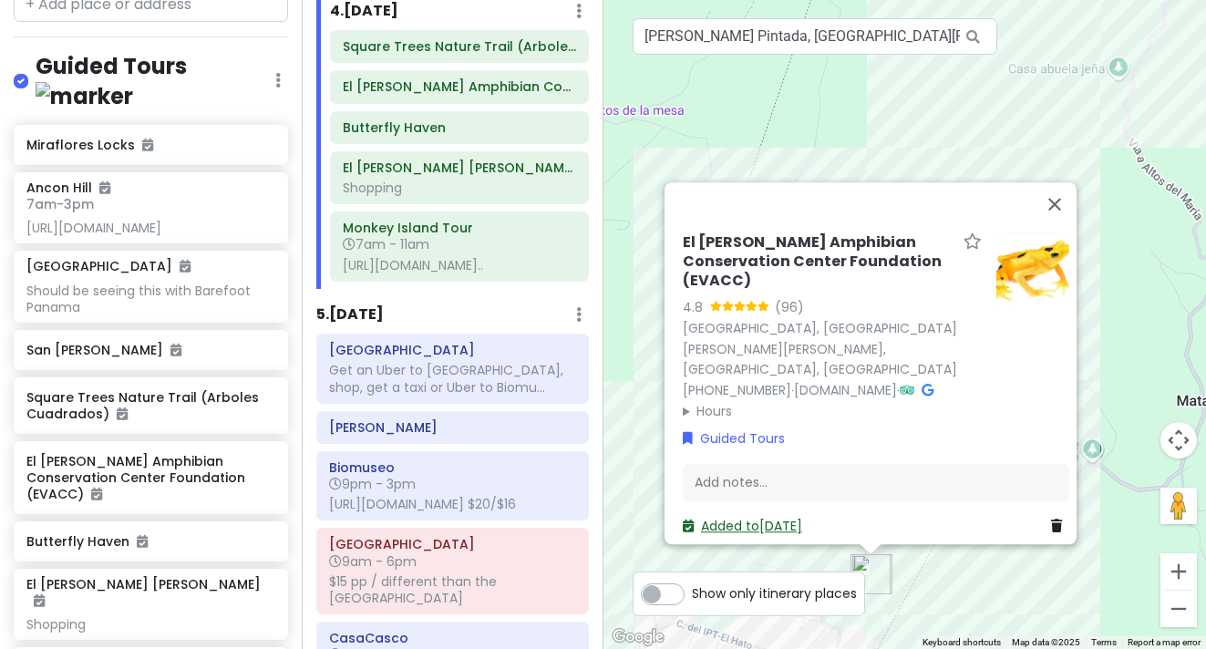
click at [715, 518] on link "Added to Mon 11/10" at bounding box center [742, 527] width 119 height 18
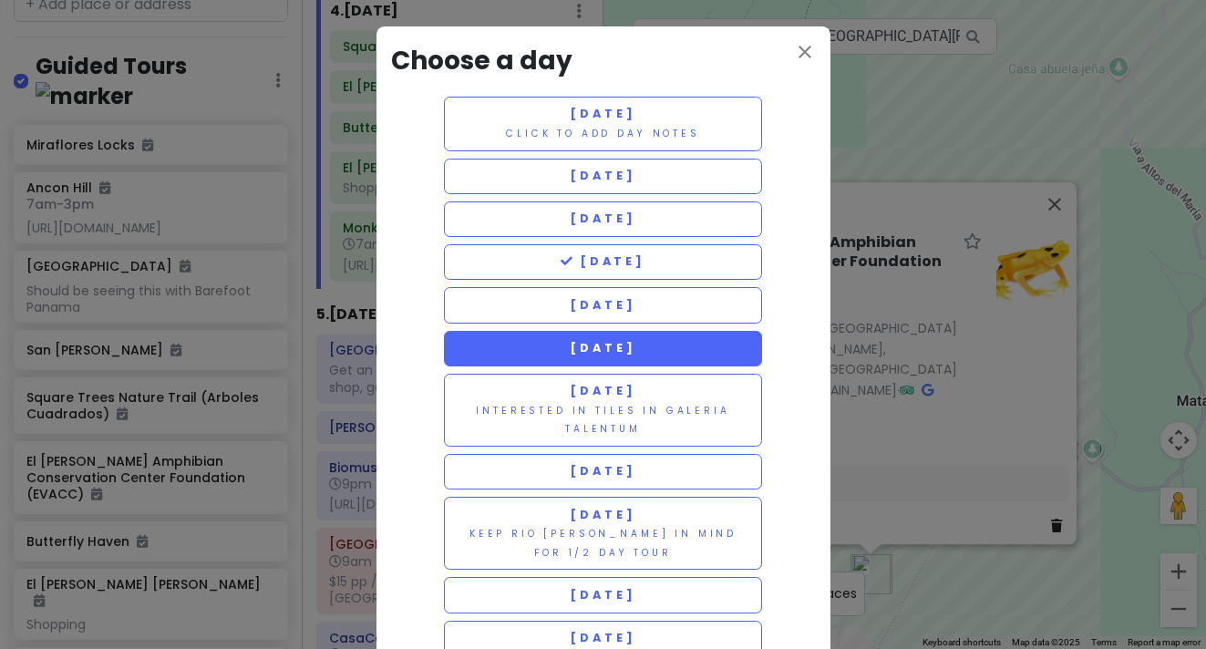
click at [596, 343] on span "[DATE]" at bounding box center [603, 347] width 66 height 15
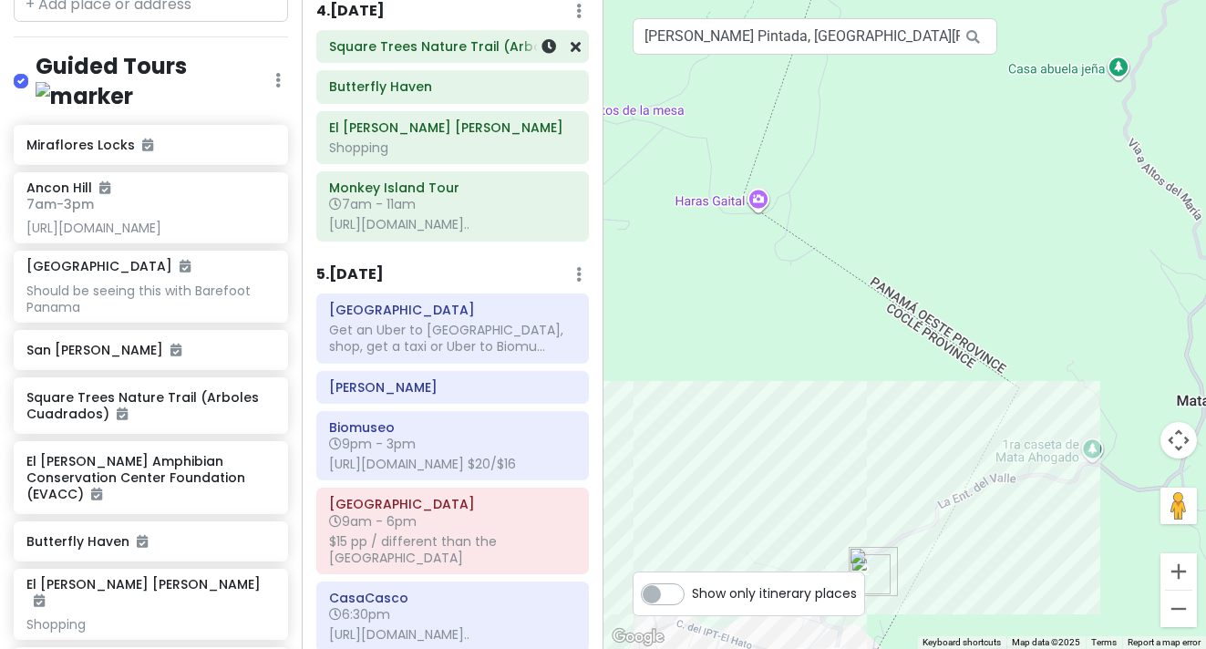
click at [406, 55] on h6 "Square Trees Nature Trail (Arboles Cuadrados)" at bounding box center [452, 46] width 247 height 16
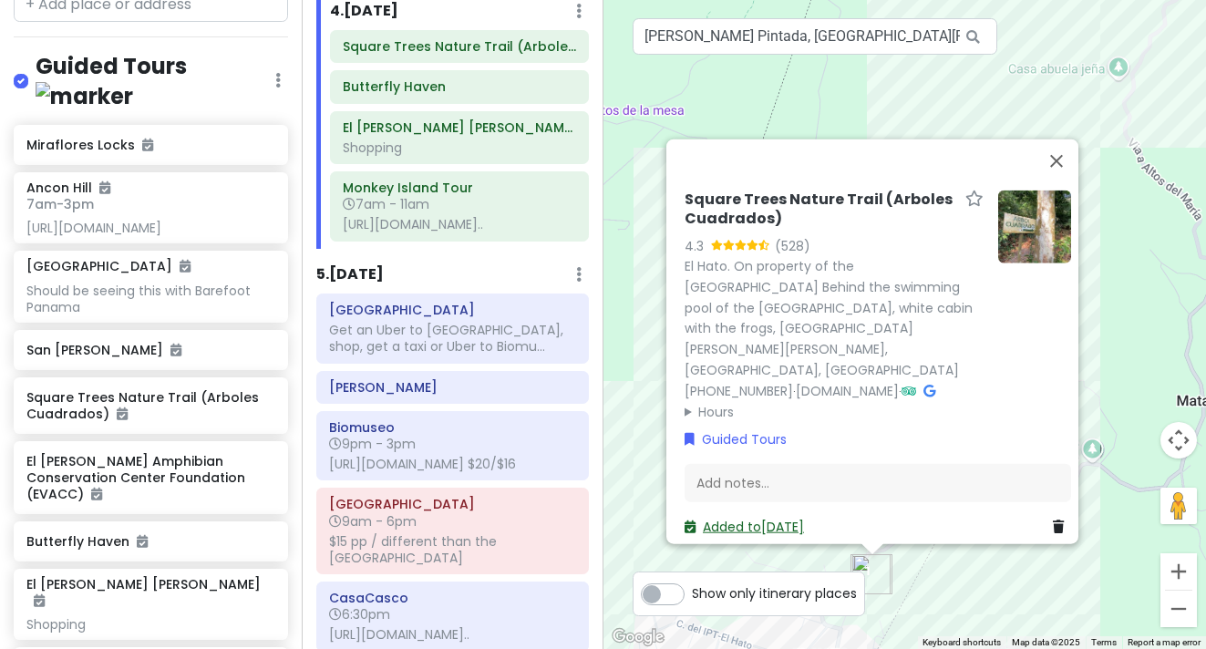
click at [733, 518] on link "Added to Mon 11/10" at bounding box center [744, 527] width 119 height 18
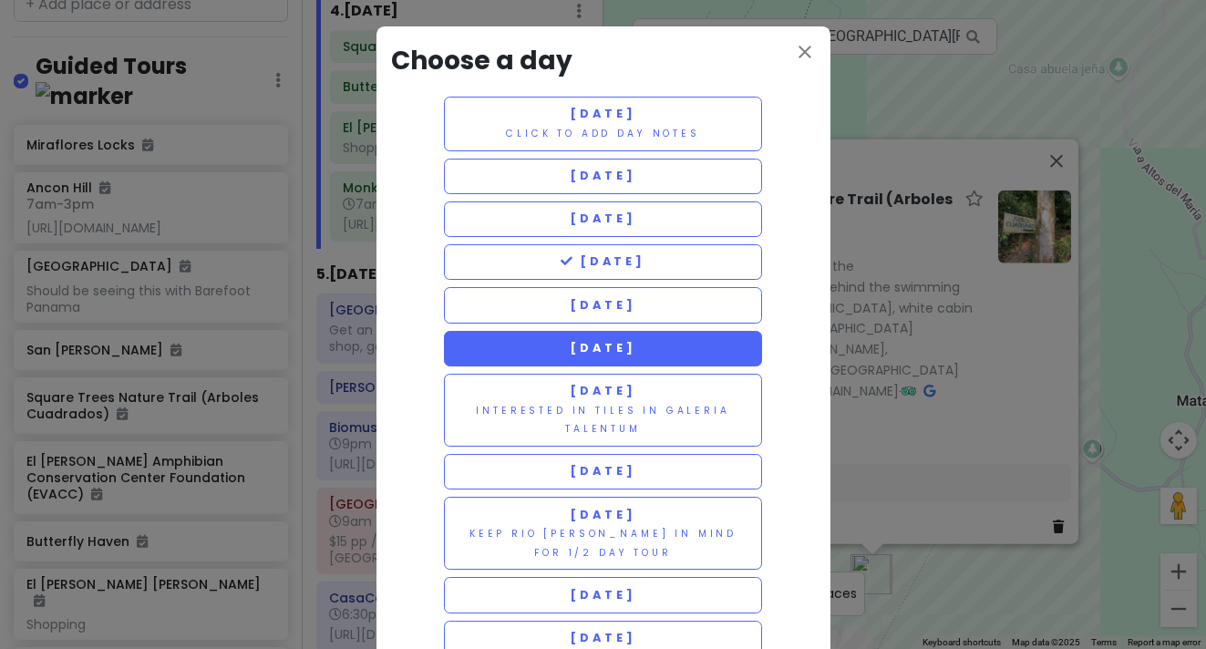
click at [623, 341] on span "[DATE]" at bounding box center [603, 347] width 66 height 15
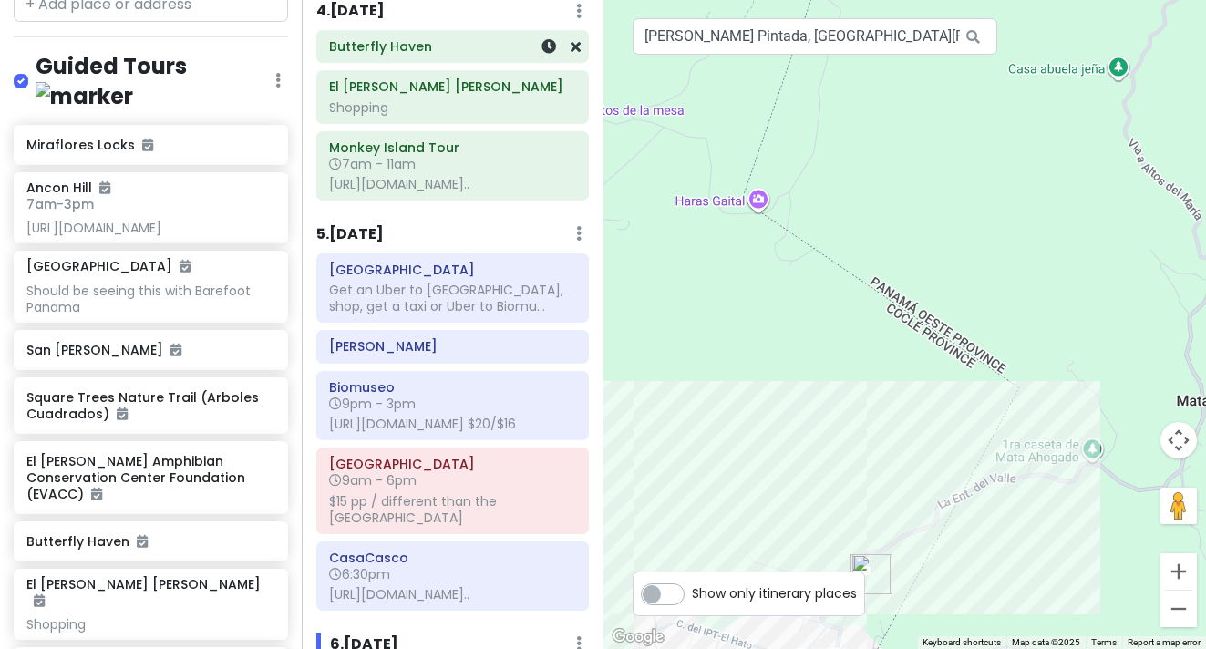
click at [373, 55] on h6 "Butterfly Haven" at bounding box center [452, 46] width 247 height 16
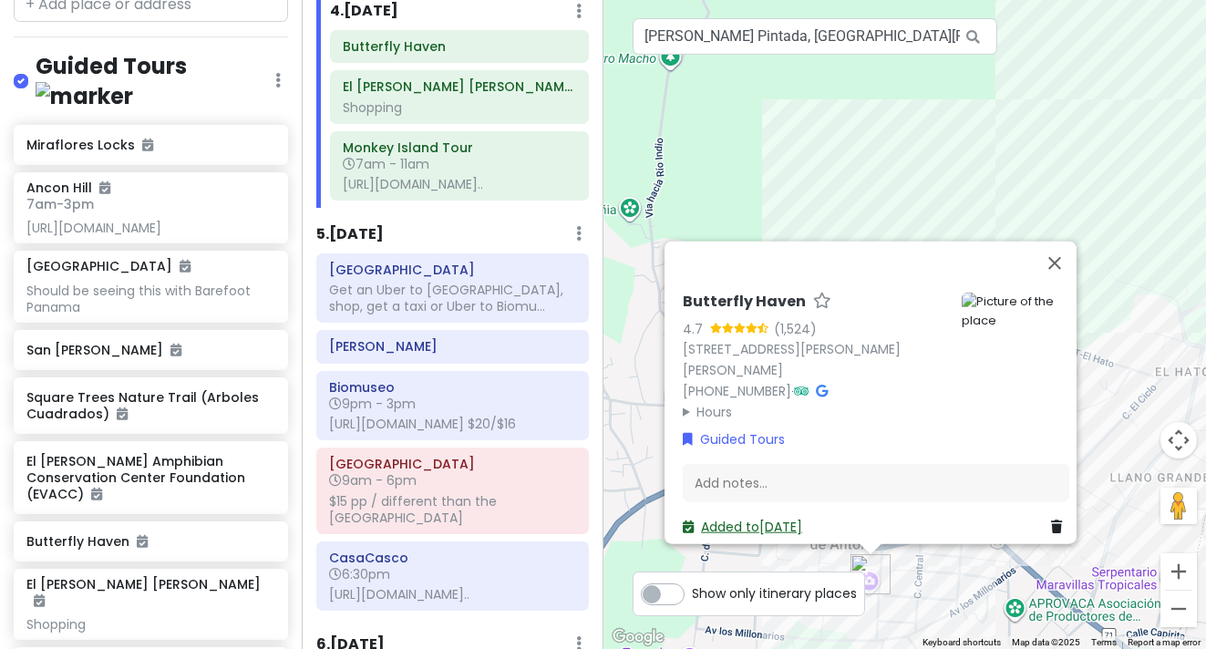
click at [745, 519] on link "Added to Mon 11/10" at bounding box center [742, 527] width 119 height 18
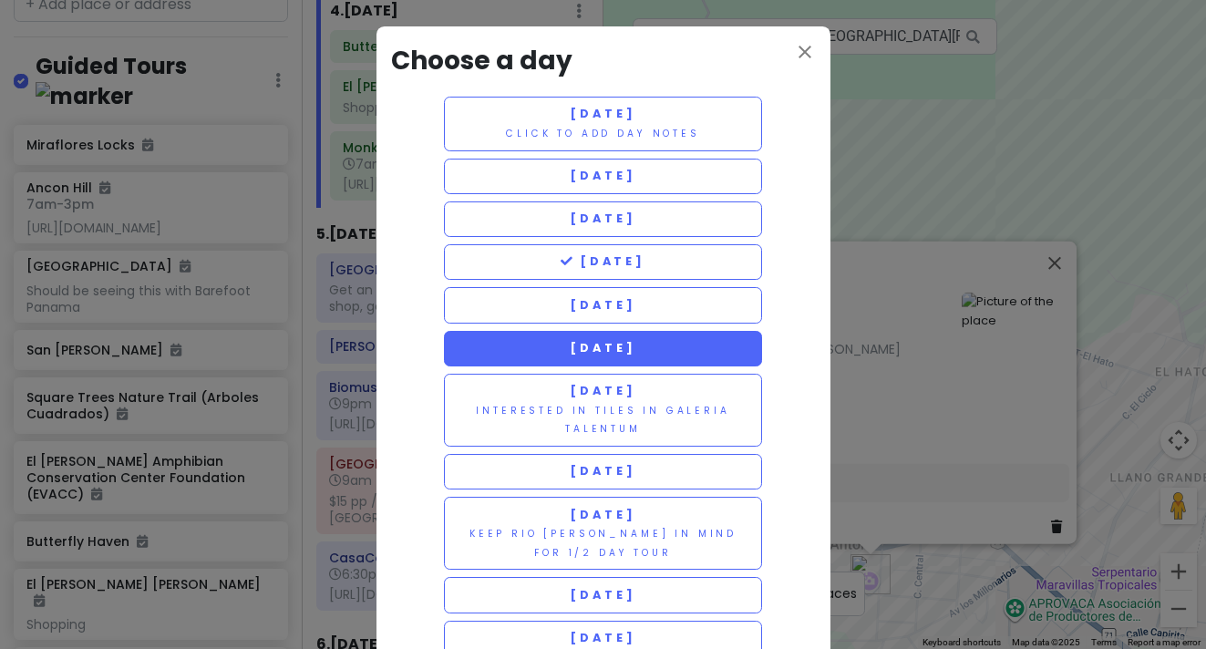
click at [635, 343] on span "[DATE]" at bounding box center [603, 347] width 66 height 15
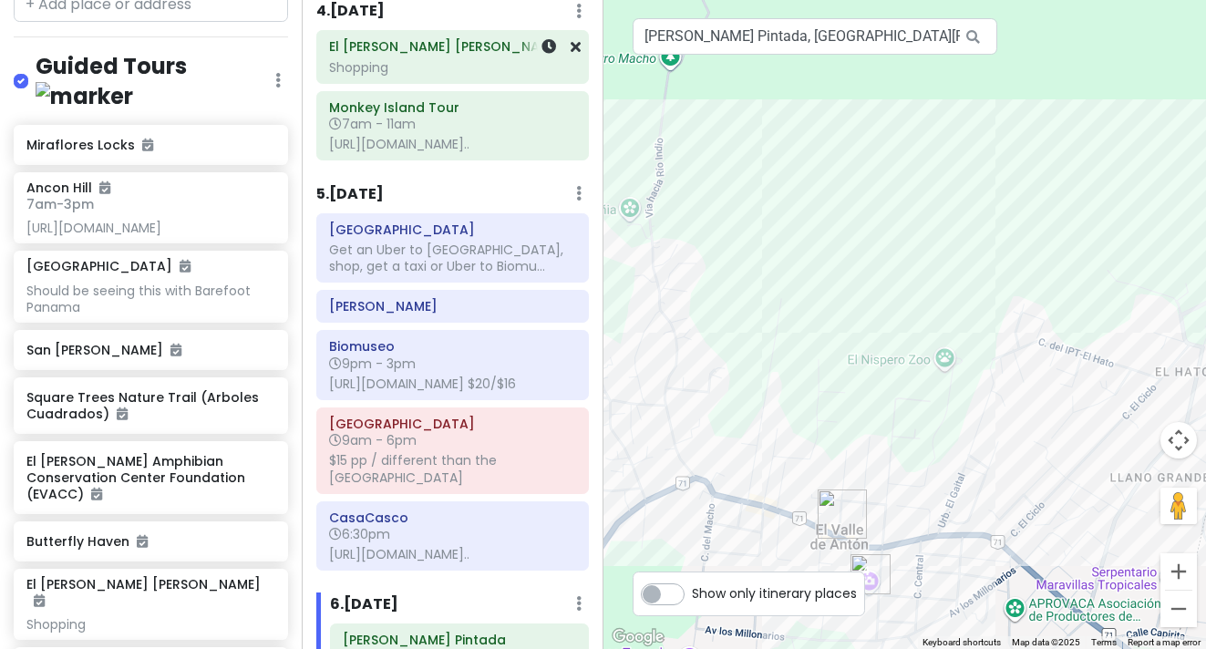
click at [403, 76] on div "Shopping" at bounding box center [452, 67] width 247 height 16
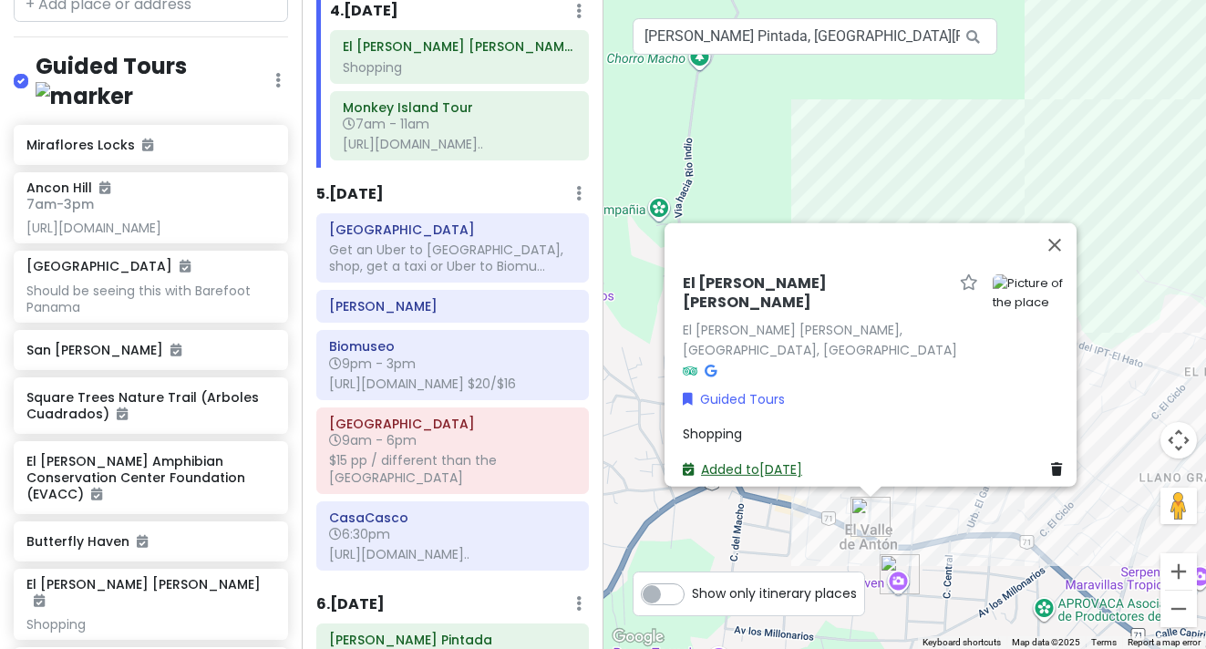
click at [718, 460] on link "Added to Mon 11/10" at bounding box center [742, 469] width 119 height 18
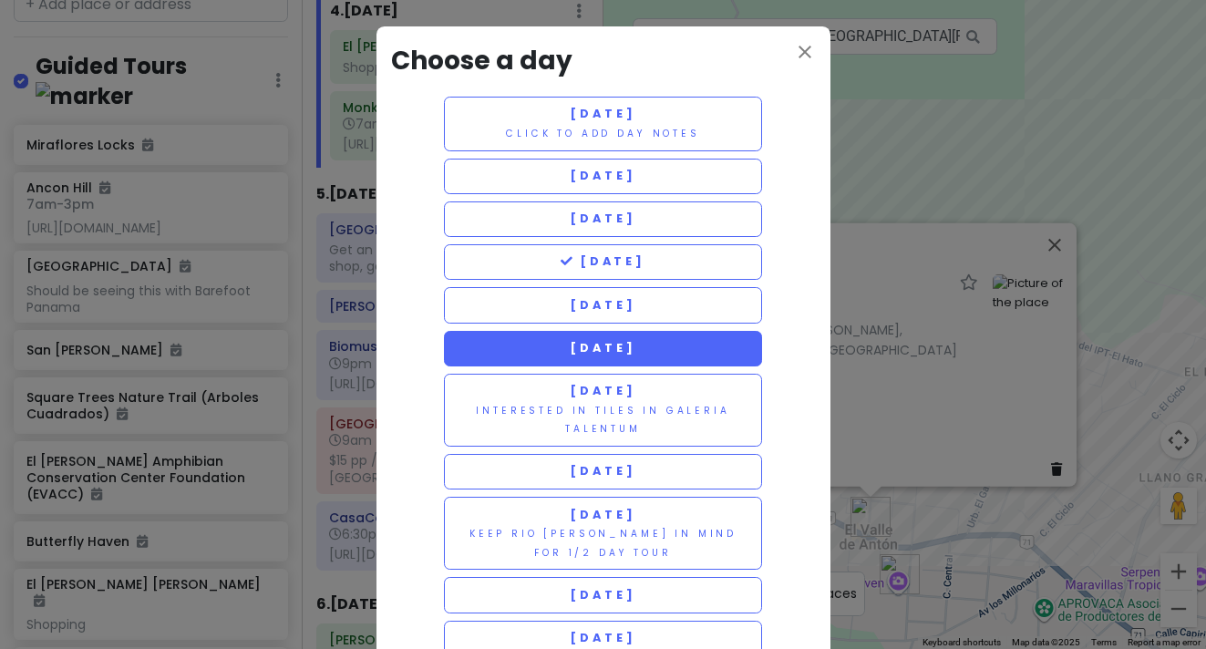
click at [615, 344] on span "[DATE]" at bounding box center [603, 347] width 66 height 15
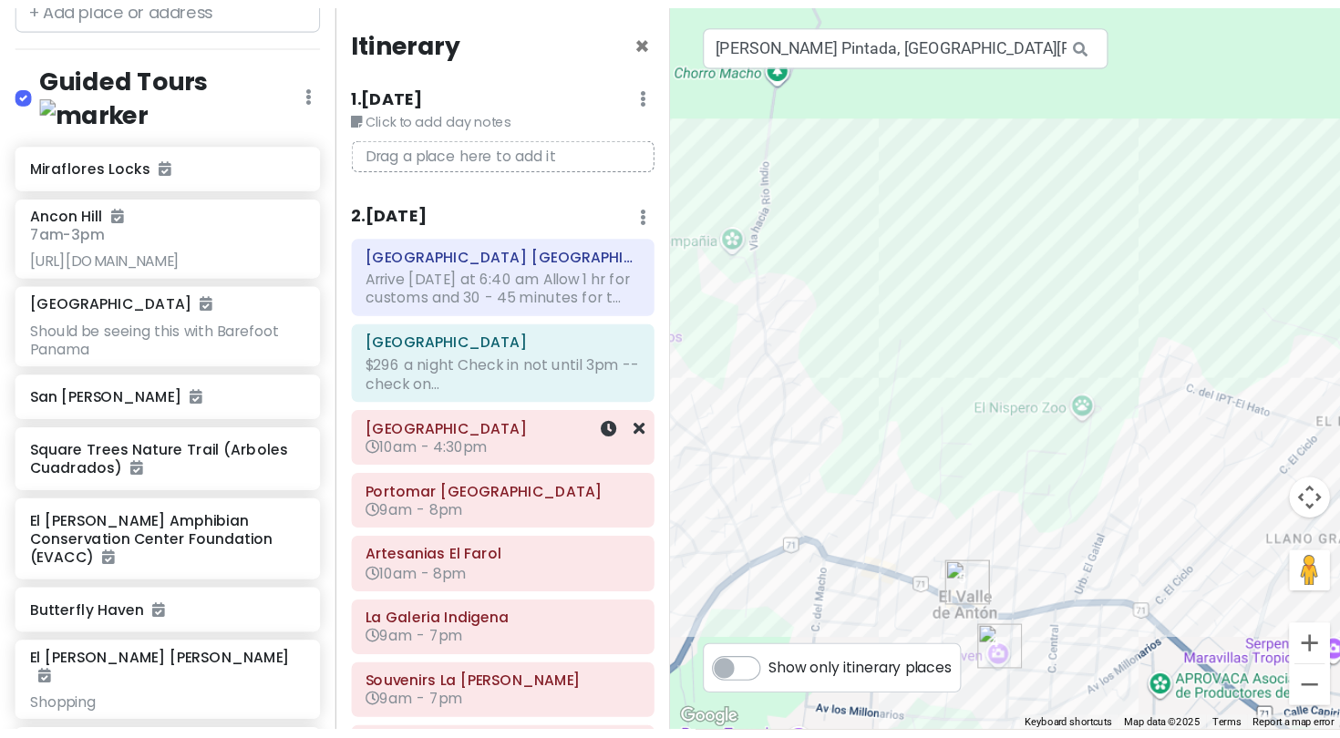
scroll to position [0, 0]
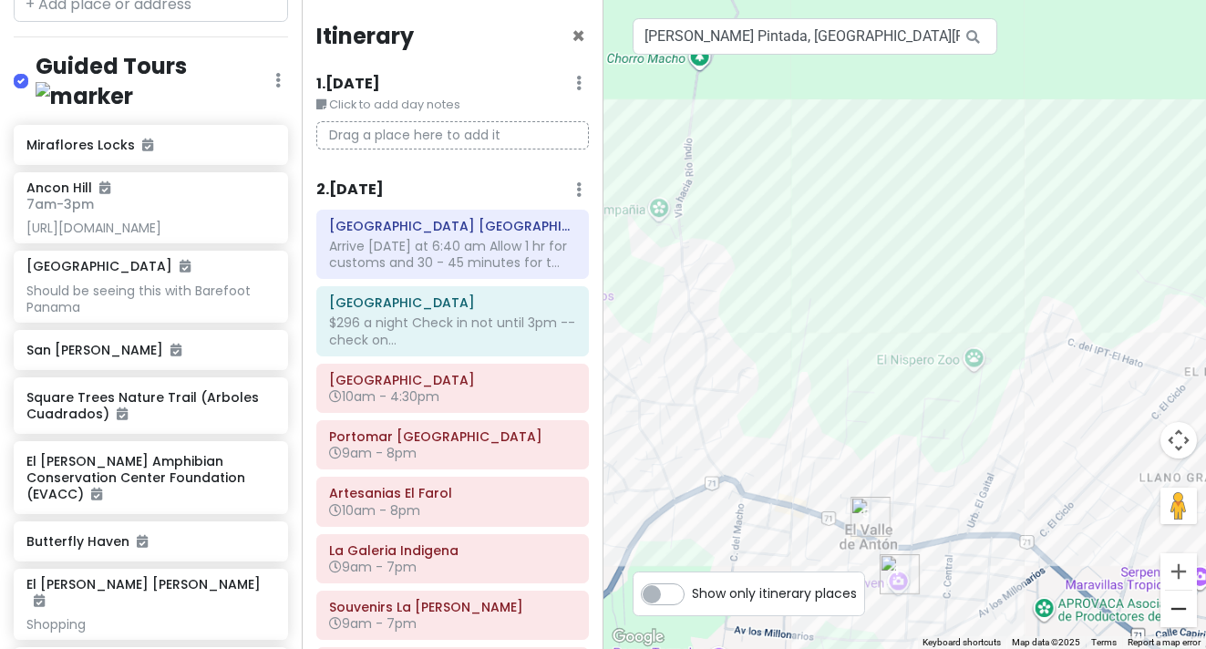
click at [1177, 612] on button "Zoom out" at bounding box center [1178, 609] width 36 height 36
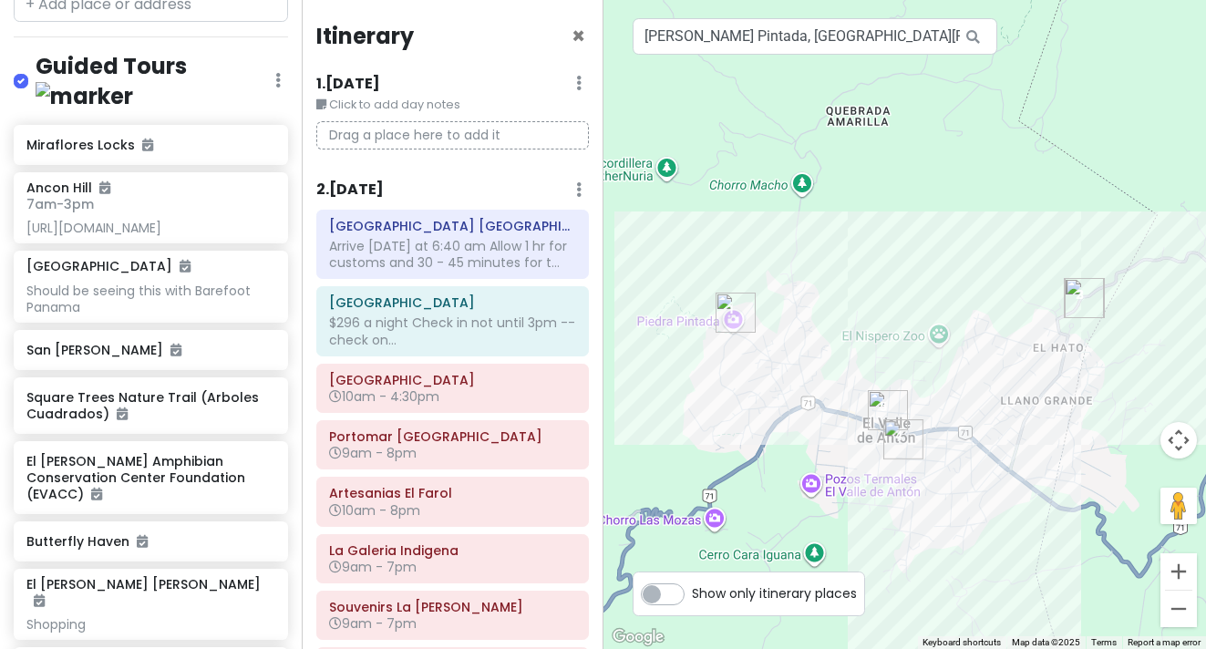
click at [1177, 612] on button "Zoom out" at bounding box center [1178, 609] width 36 height 36
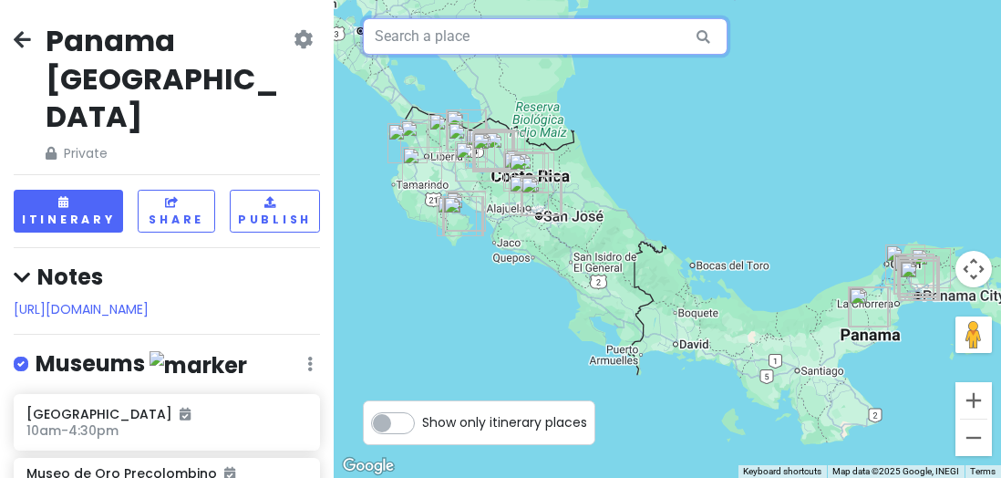
click at [431, 34] on input "text" at bounding box center [545, 36] width 365 height 36
paste input "La Gacela"
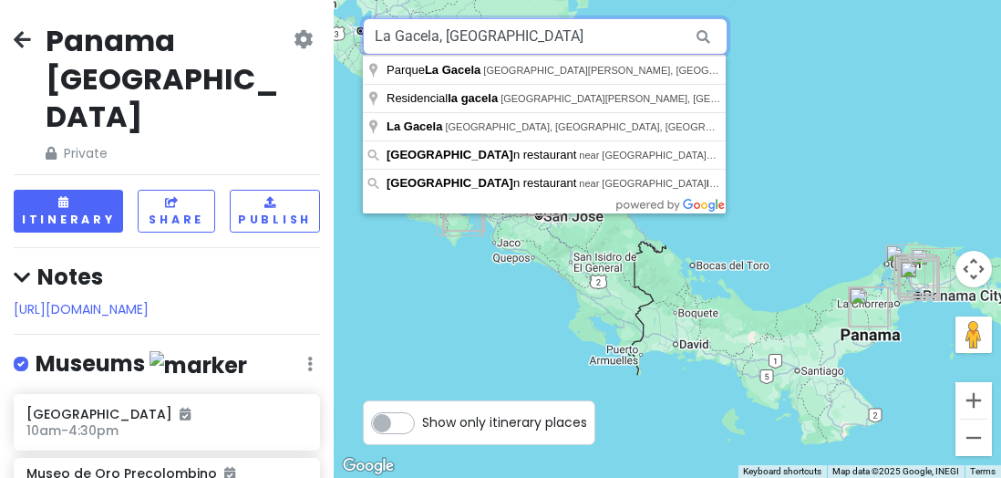
drag, startPoint x: 472, startPoint y: 46, endPoint x: 447, endPoint y: 40, distance: 26.1
click at [447, 40] on input "La Gacela, [GEOGRAPHIC_DATA]" at bounding box center [545, 36] width 365 height 36
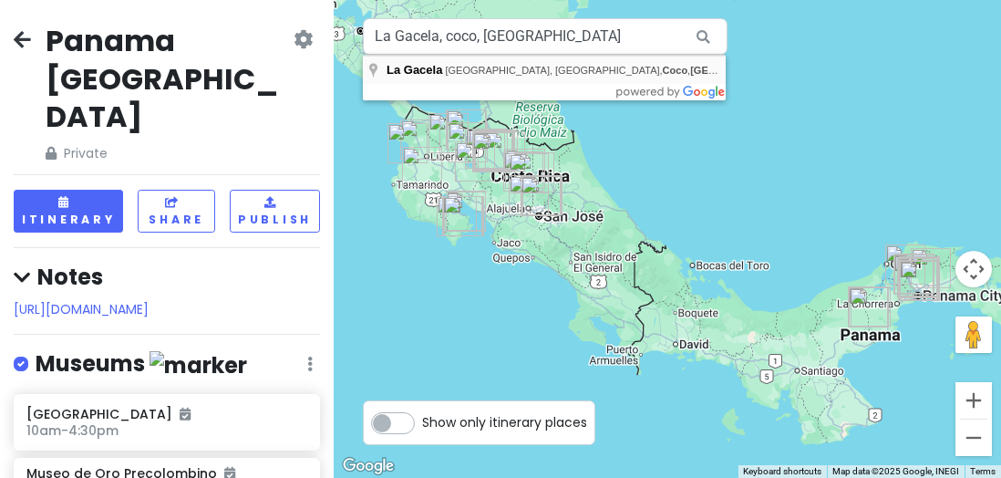
type input "[GEOGRAPHIC_DATA], [GEOGRAPHIC_DATA], [GEOGRAPHIC_DATA], [GEOGRAPHIC_DATA], [GE…"
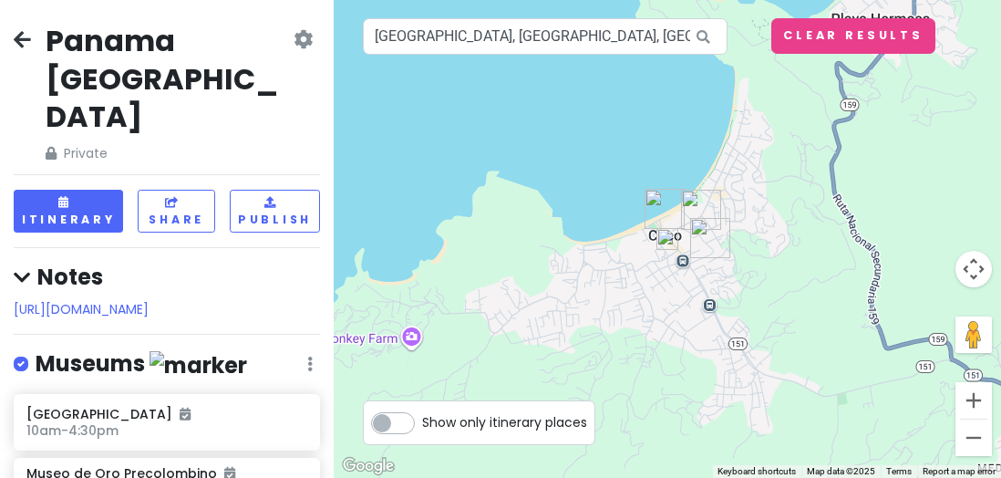
click at [666, 241] on img at bounding box center [667, 239] width 22 height 22
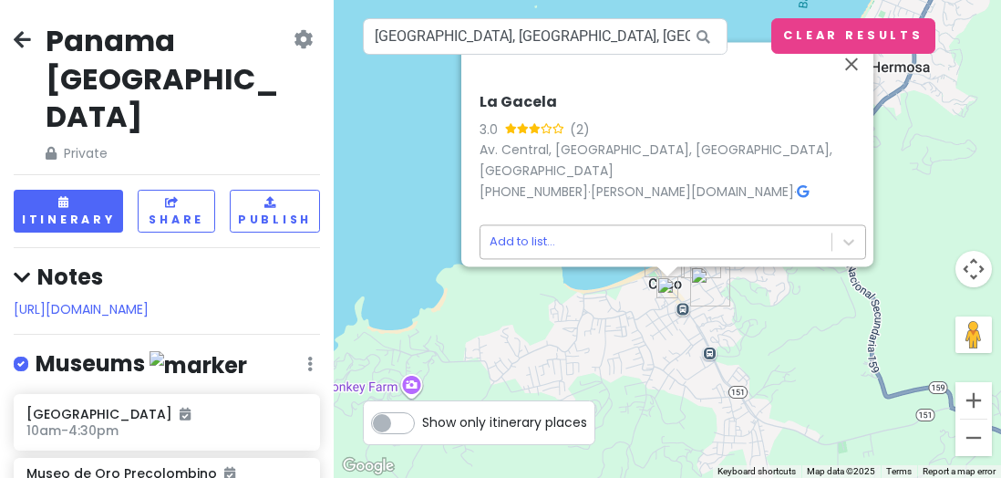
click at [528, 229] on body "[GEOGRAPHIC_DATA] [GEOGRAPHIC_DATA] Private Change Dates Make a Copy Delete Tri…" at bounding box center [500, 239] width 1001 height 478
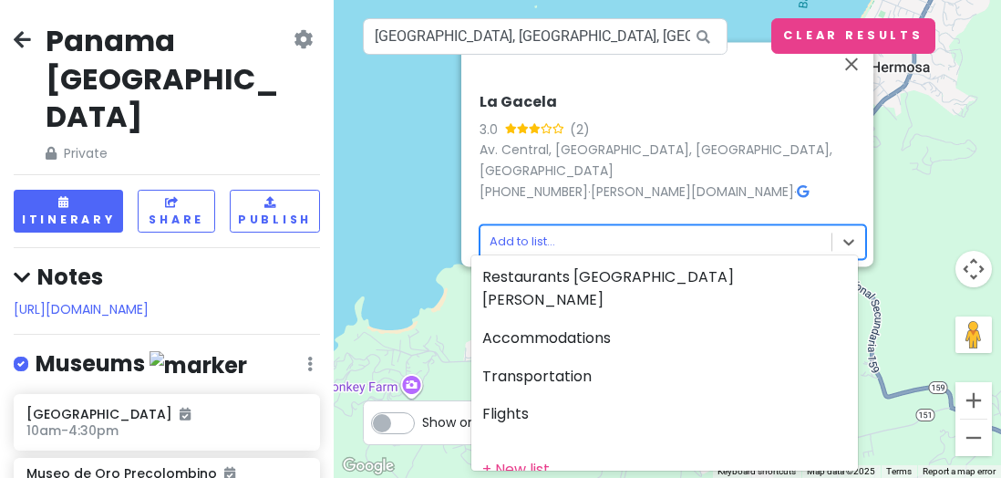
scroll to position [313, 0]
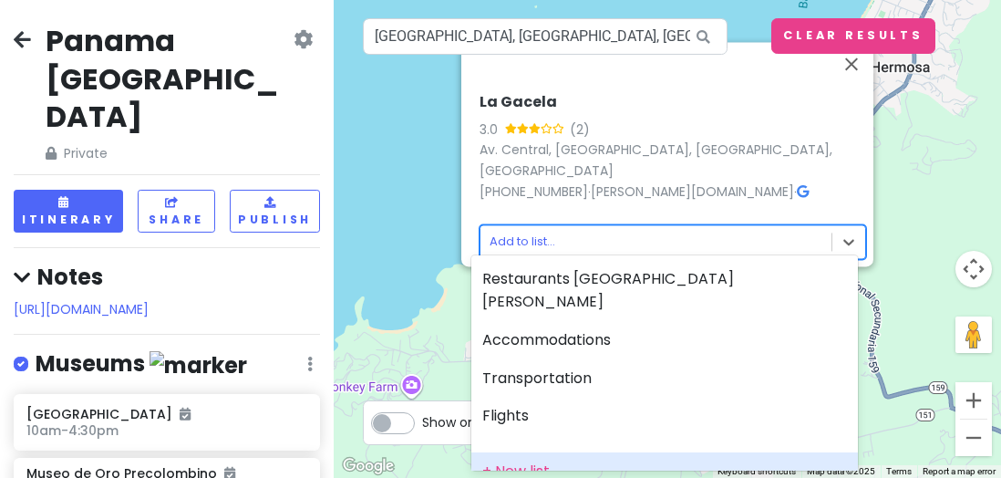
click at [530, 452] on div "+ New list" at bounding box center [664, 471] width 386 height 38
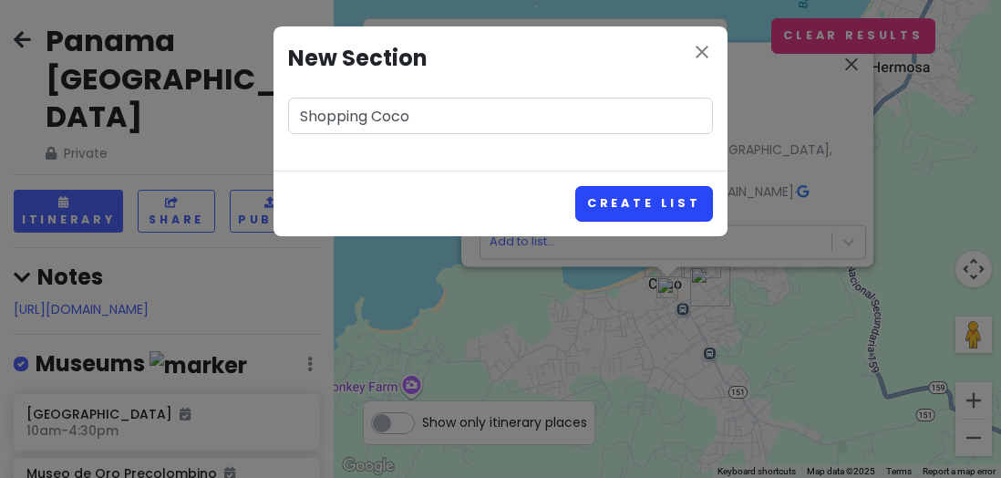
type input "Shopping Coco"
click at [674, 207] on button "Create List" at bounding box center [644, 204] width 138 height 36
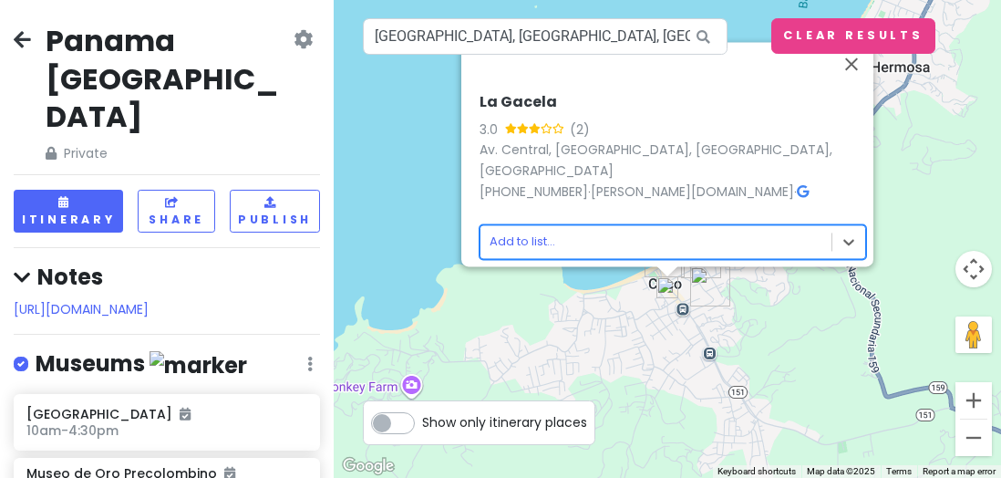
click at [552, 232] on body "[GEOGRAPHIC_DATA] [GEOGRAPHIC_DATA] Private Change Dates Make a Copy Delete Tri…" at bounding box center [500, 239] width 1001 height 478
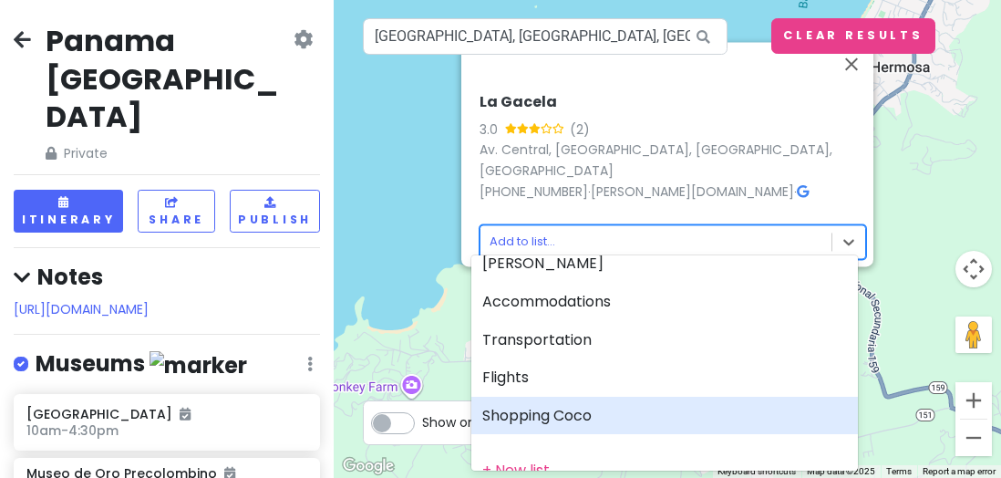
scroll to position [350, 0]
click at [555, 397] on div "Shopping Coco" at bounding box center [664, 416] width 386 height 38
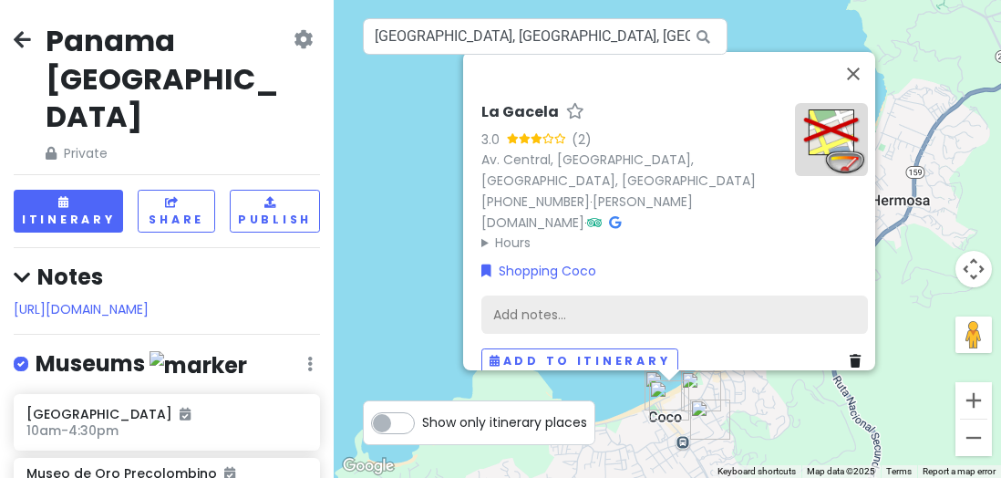
click at [526, 295] on div "Add notes..." at bounding box center [674, 314] width 386 height 38
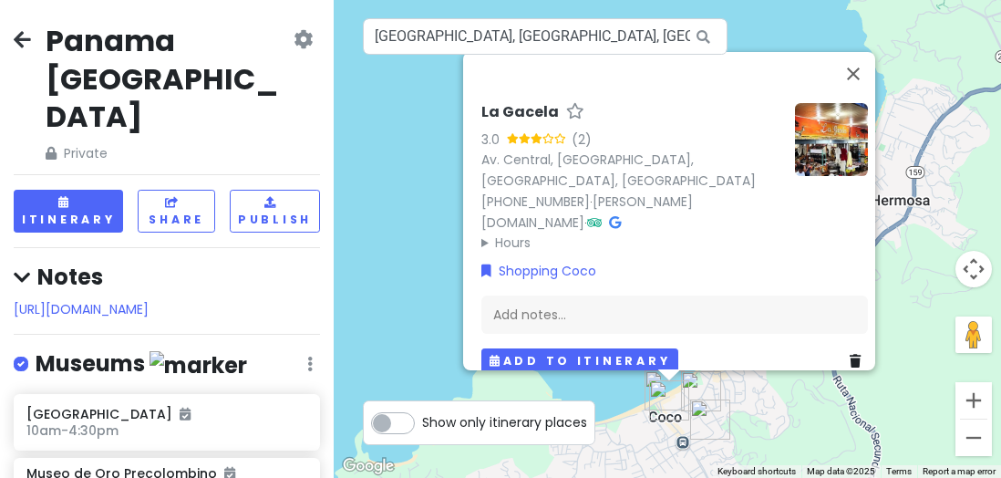
click at [608, 348] on button "Add to itinerary" at bounding box center [579, 361] width 197 height 26
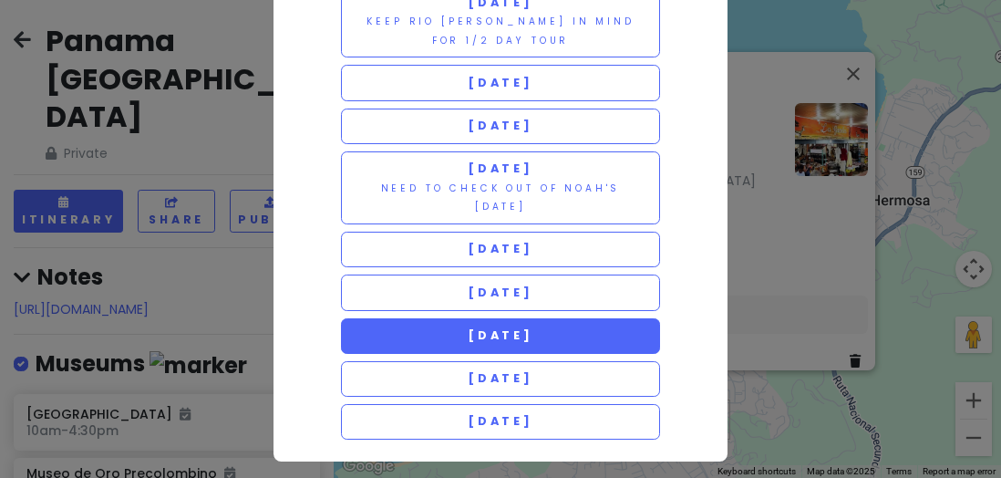
scroll to position [511, 0]
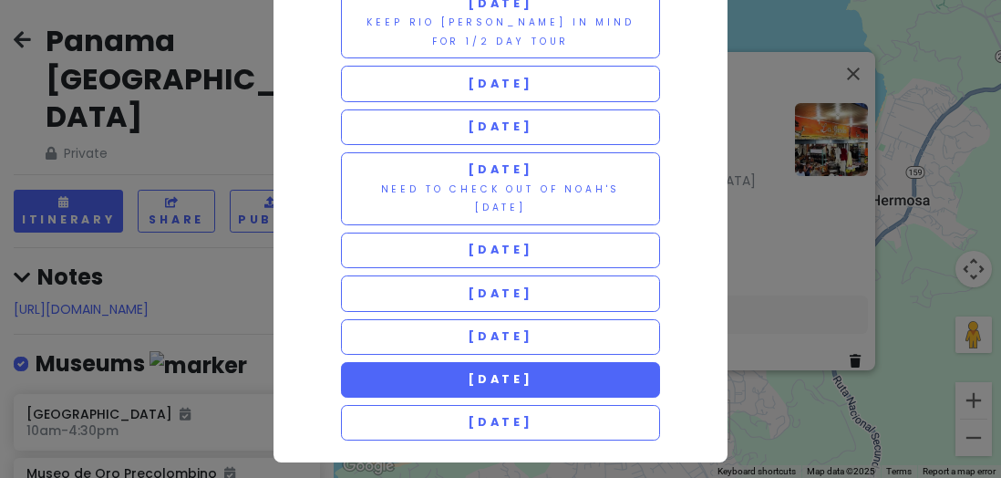
click at [484, 373] on span "[DATE]" at bounding box center [501, 378] width 66 height 15
